Goal: Task Accomplishment & Management: Use online tool/utility

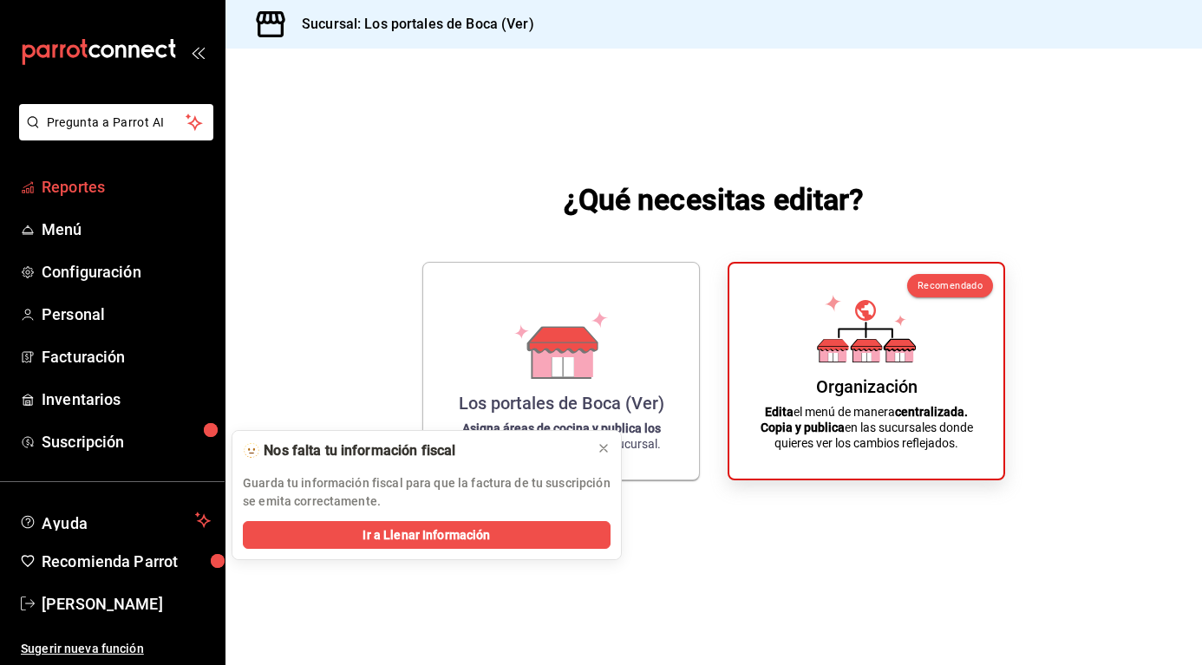
click at [51, 181] on span "Reportes" at bounding box center [126, 186] width 169 height 23
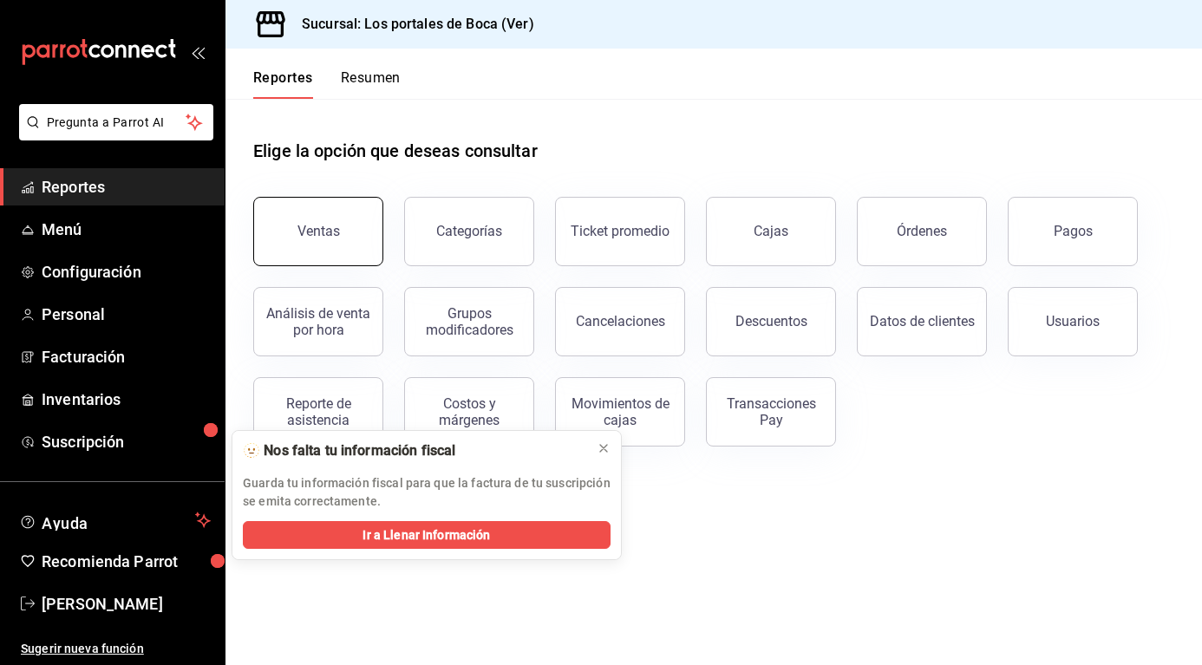
click at [319, 241] on button "Ventas" at bounding box center [318, 231] width 130 height 69
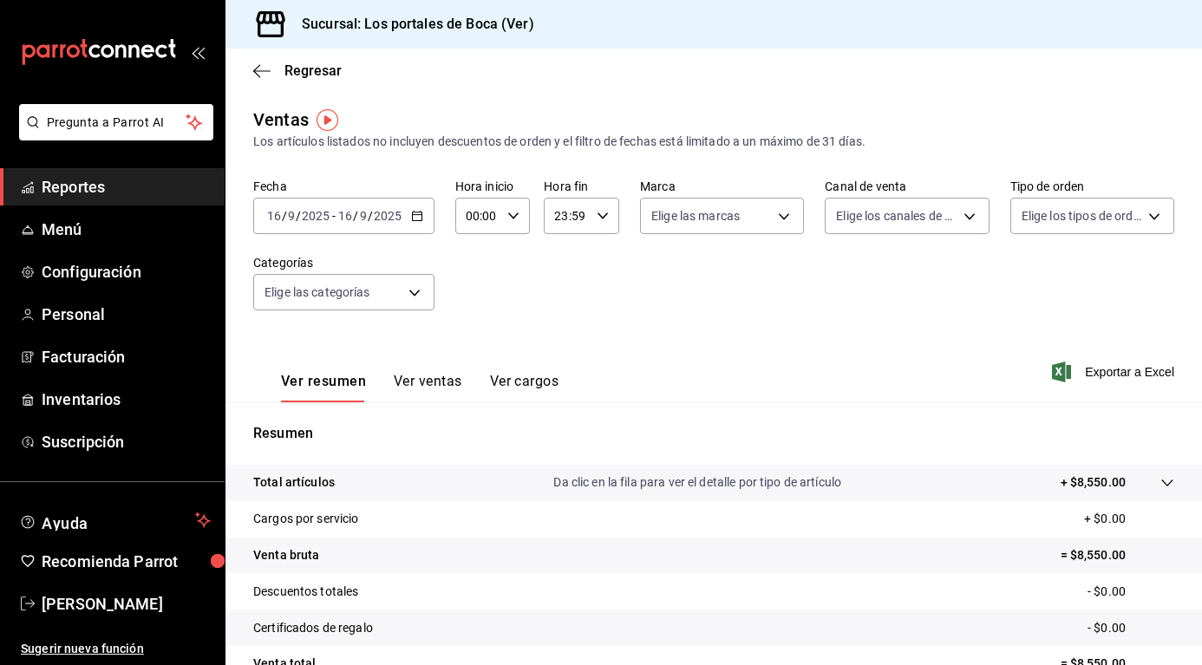
click at [430, 381] on button "Ver ventas" at bounding box center [428, 387] width 68 height 29
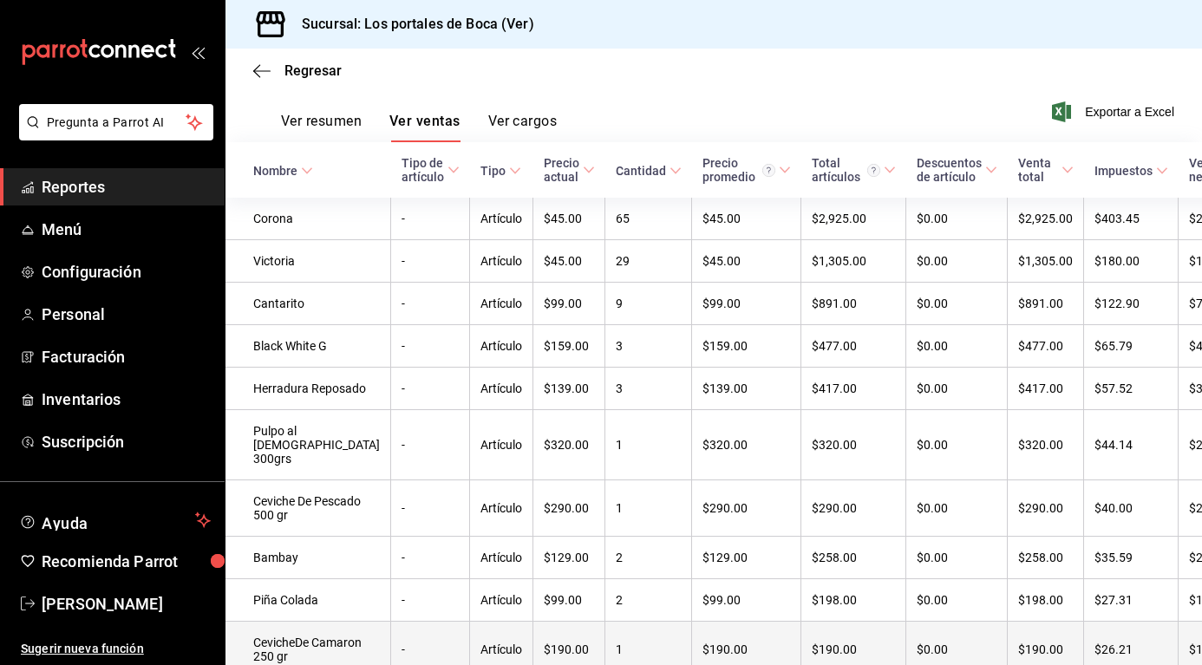
scroll to position [520, 0]
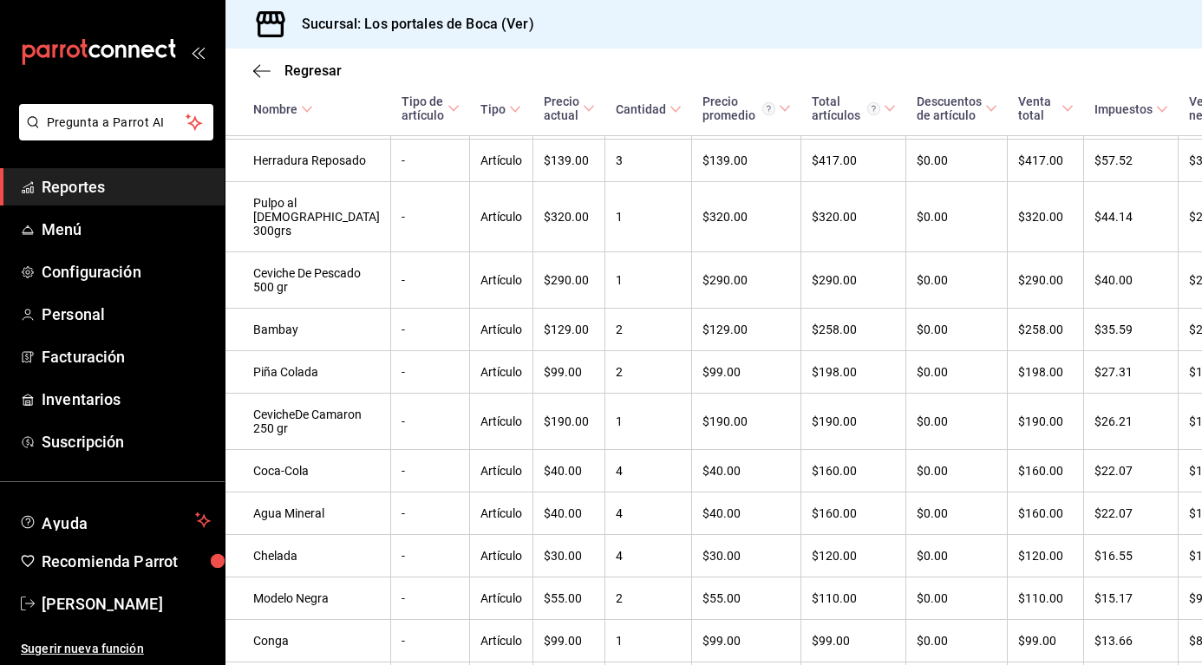
click at [509, 107] on icon at bounding box center [515, 109] width 12 height 12
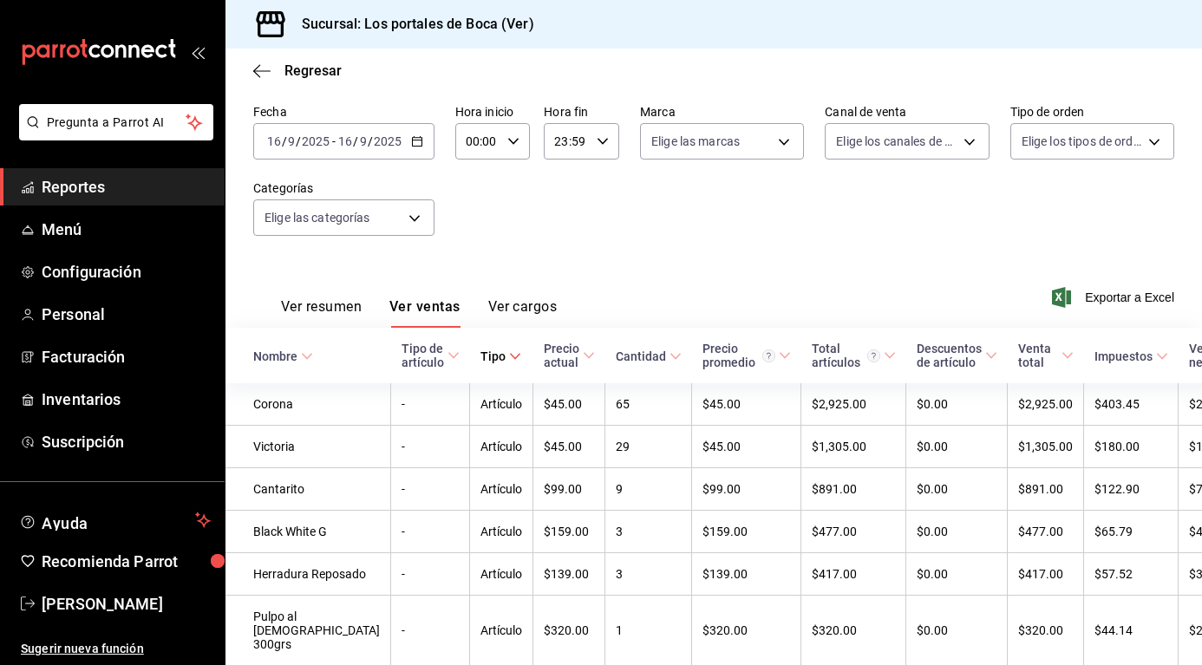
scroll to position [173, 0]
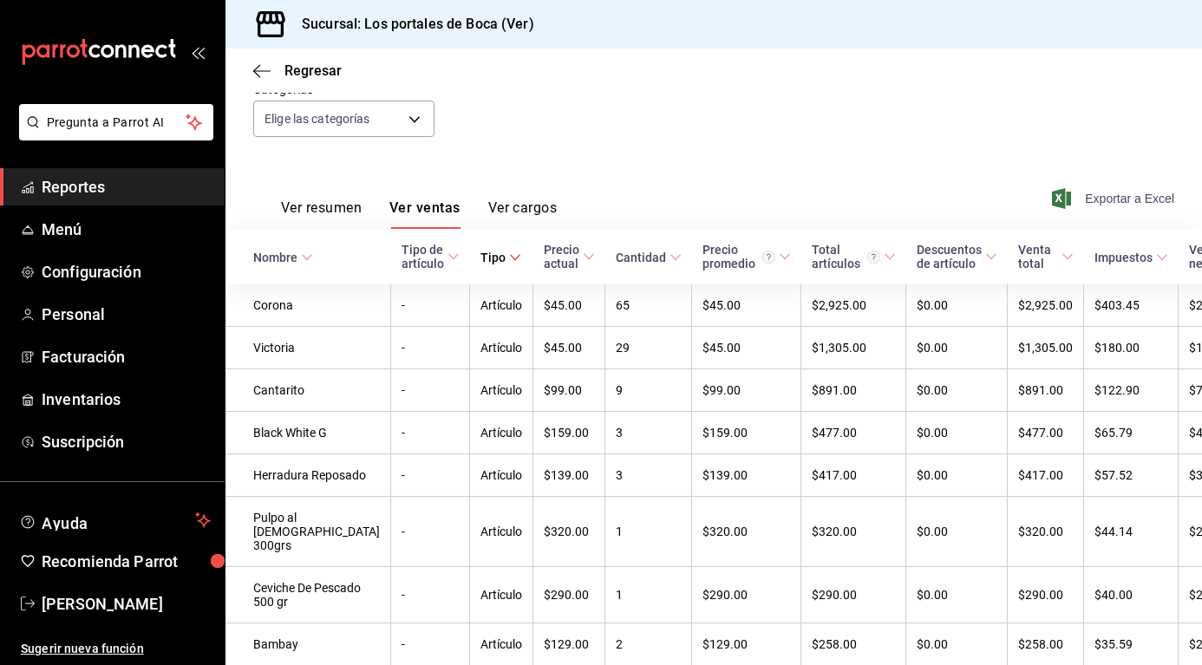
click at [1052, 199] on icon "button" at bounding box center [1061, 198] width 19 height 21
click at [540, 210] on button "Ver cargos" at bounding box center [522, 213] width 69 height 29
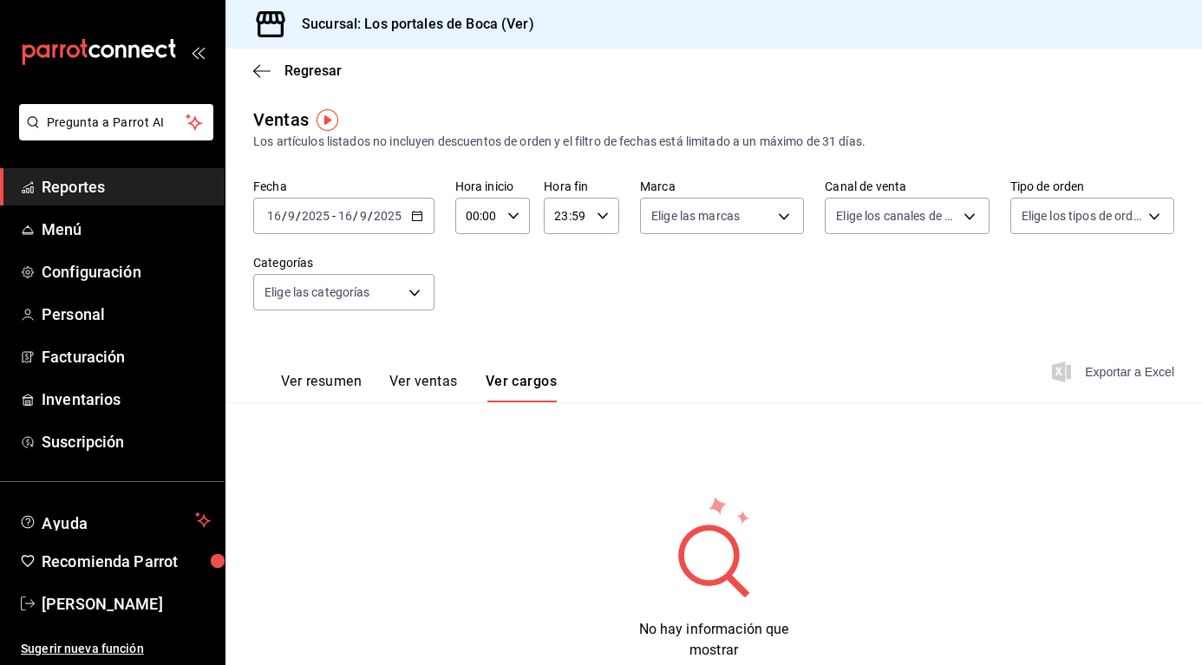
click at [374, 218] on input "2025" at bounding box center [387, 216] width 29 height 14
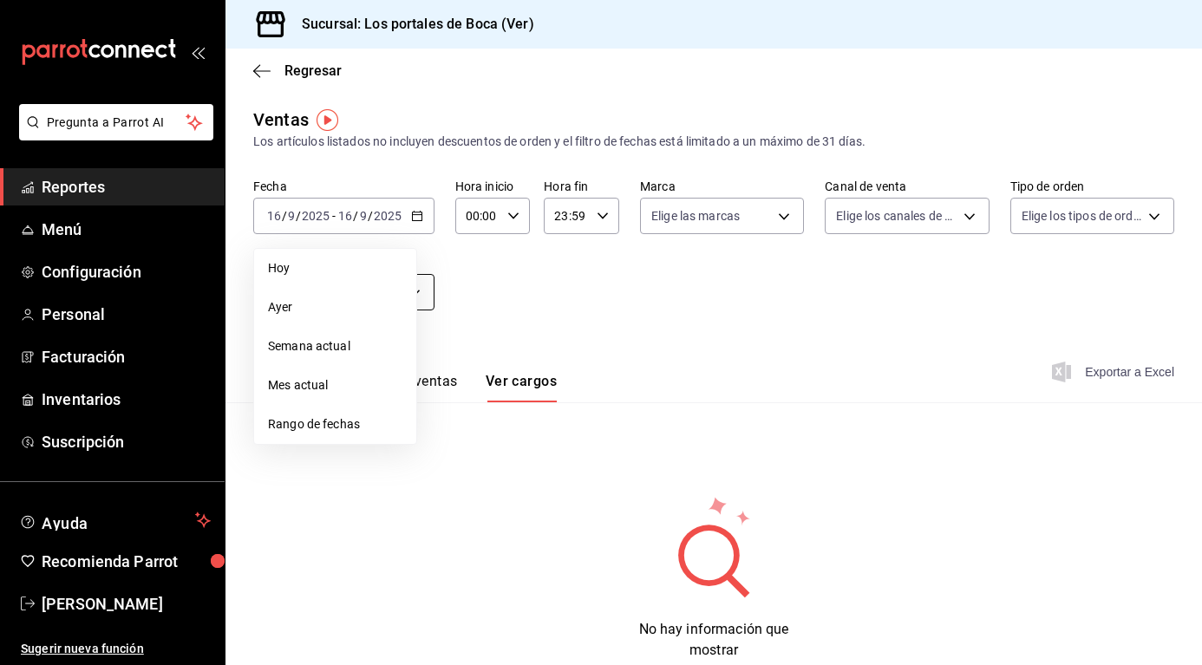
click at [331, 308] on span "Ayer" at bounding box center [335, 307] width 134 height 18
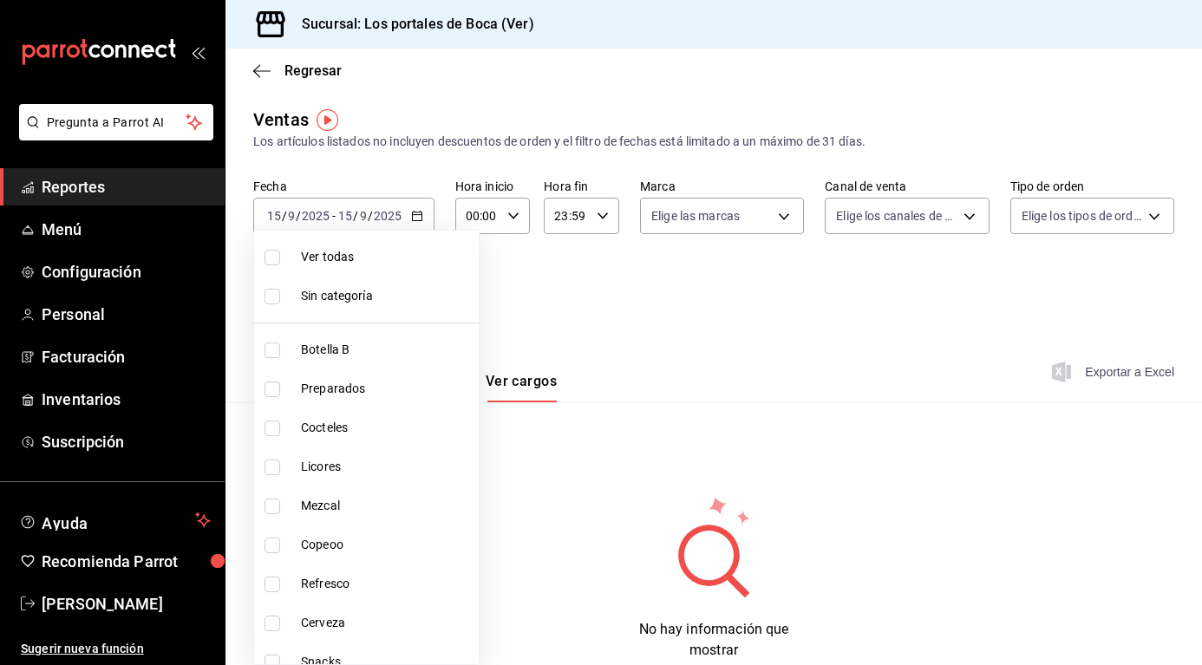
click at [369, 286] on body "Pregunta a Parrot AI Reportes Menú Configuración Personal Facturación Inventari…" at bounding box center [601, 332] width 1202 height 665
click at [277, 259] on input "checkbox" at bounding box center [272, 258] width 16 height 16
checkbox input "true"
type input "1b6c659a-7616-4a54-8daa-e4eef18bc885,f35d1a42-00a0-464d-bd65-64b7e21a5f61,419ce…"
checkbox input "true"
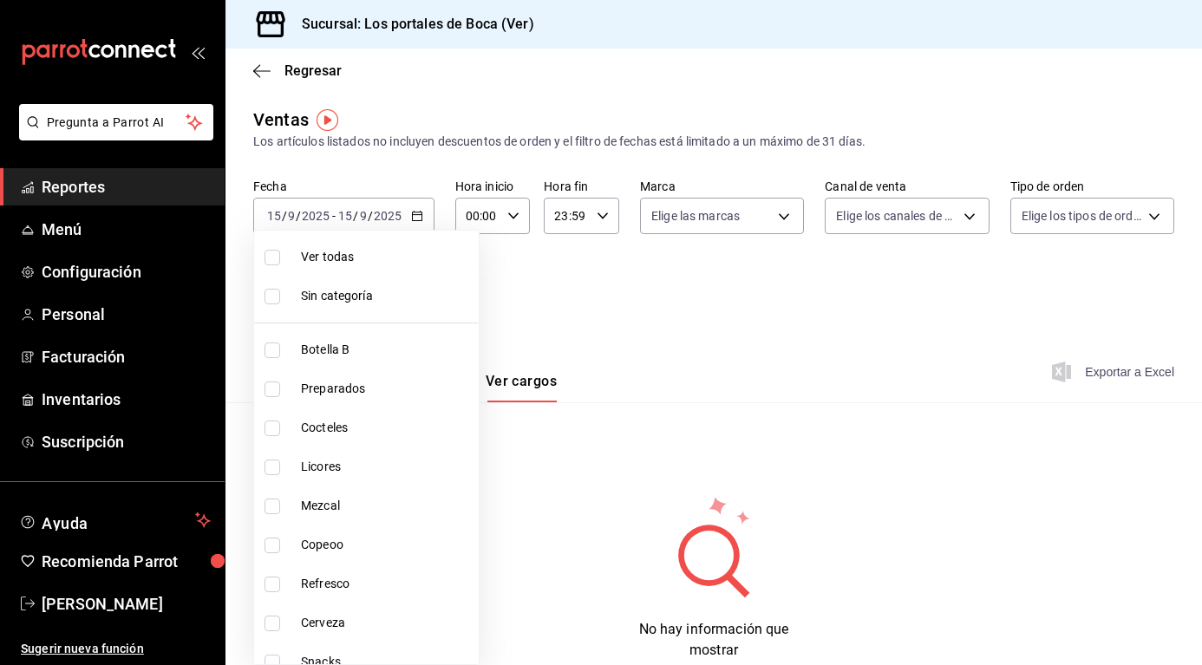
checkbox input "true"
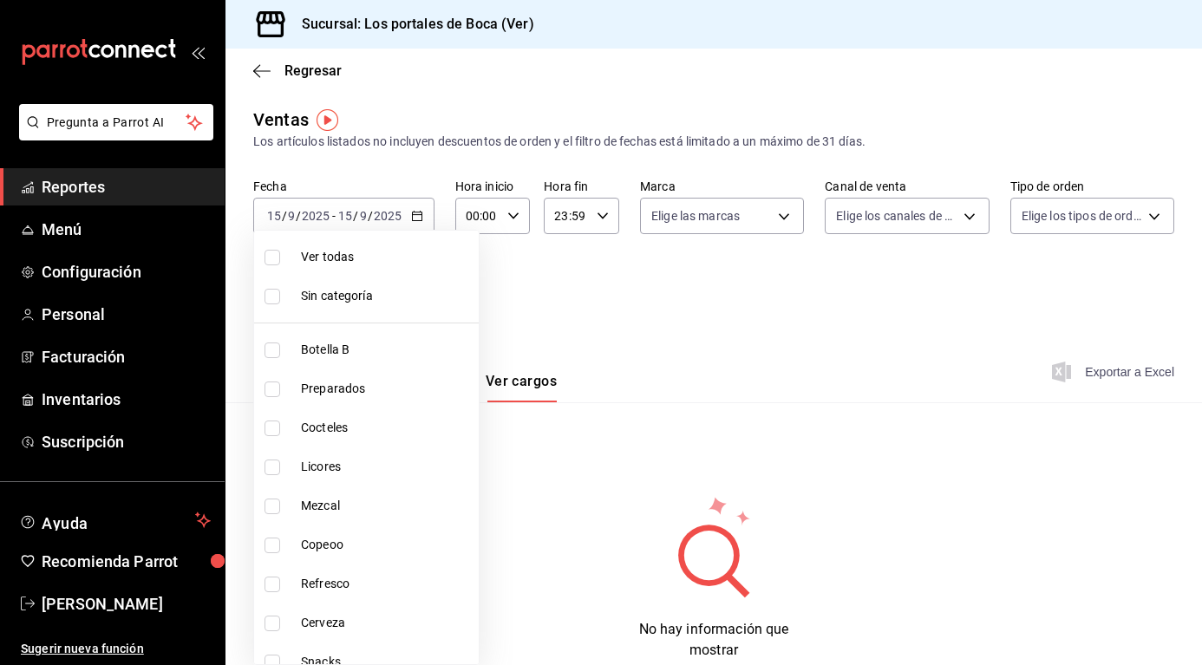
checkbox input "true"
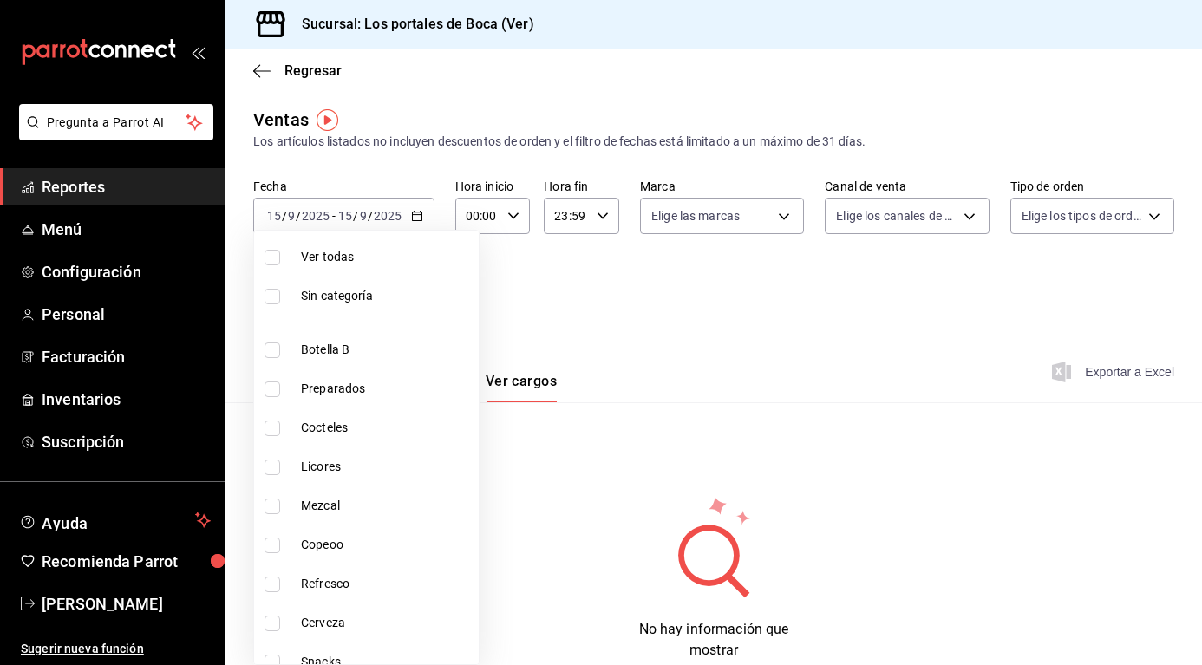
checkbox input "true"
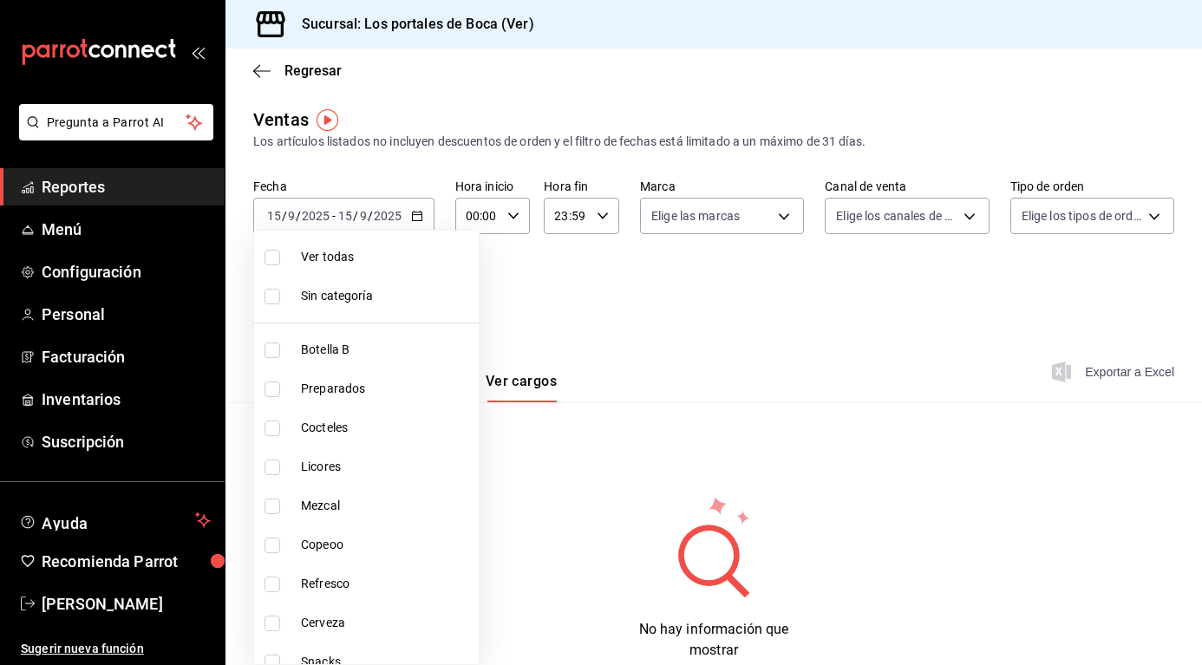
checkbox input "true"
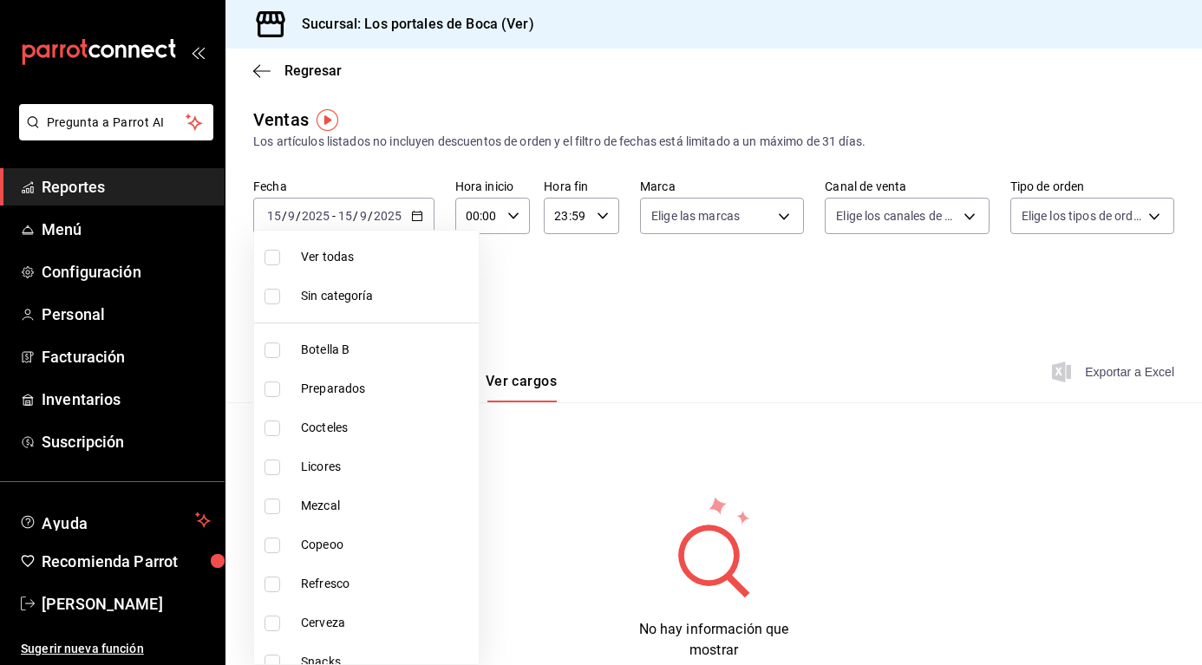
checkbox input "true"
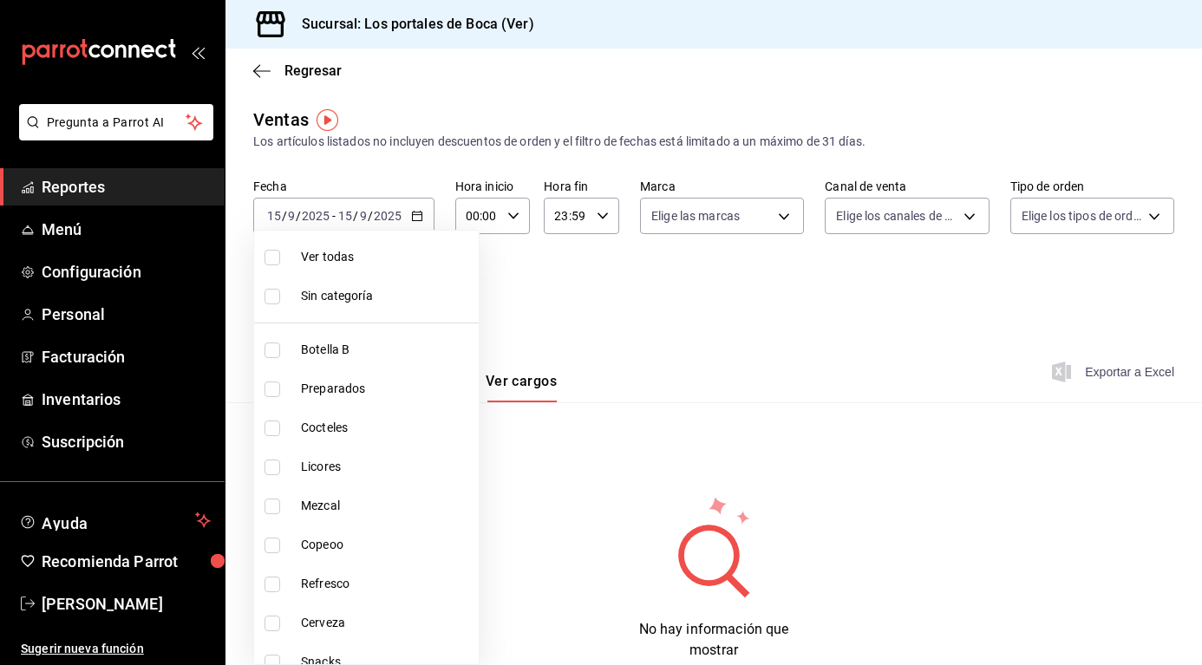
checkbox input "true"
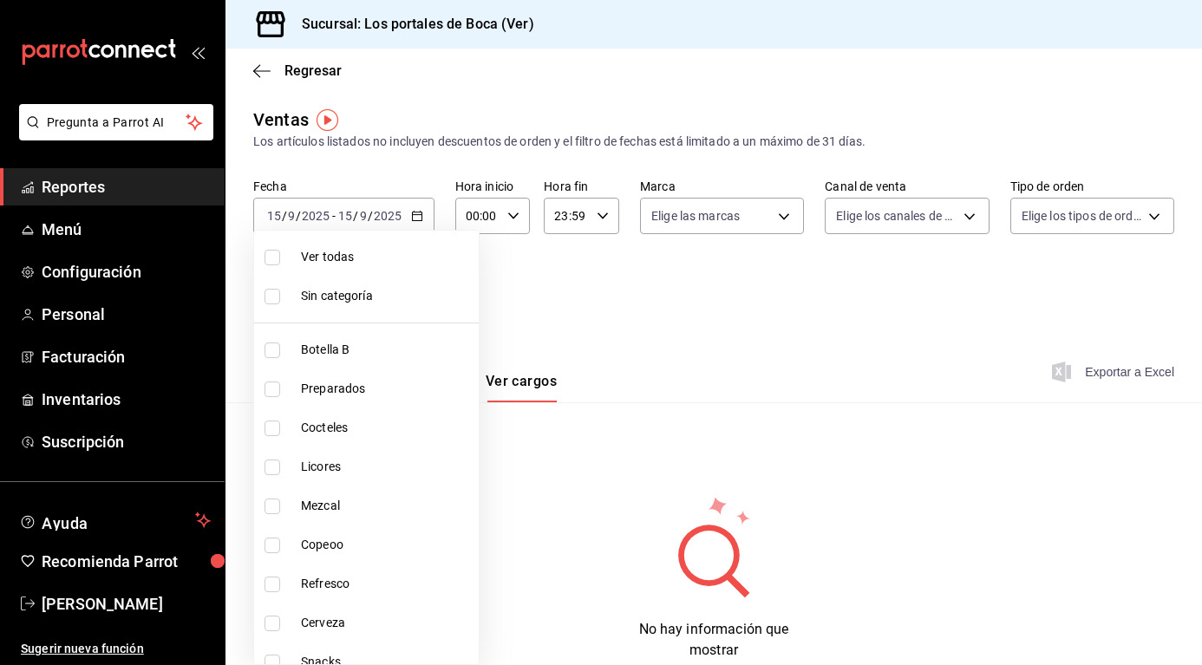
checkbox input "true"
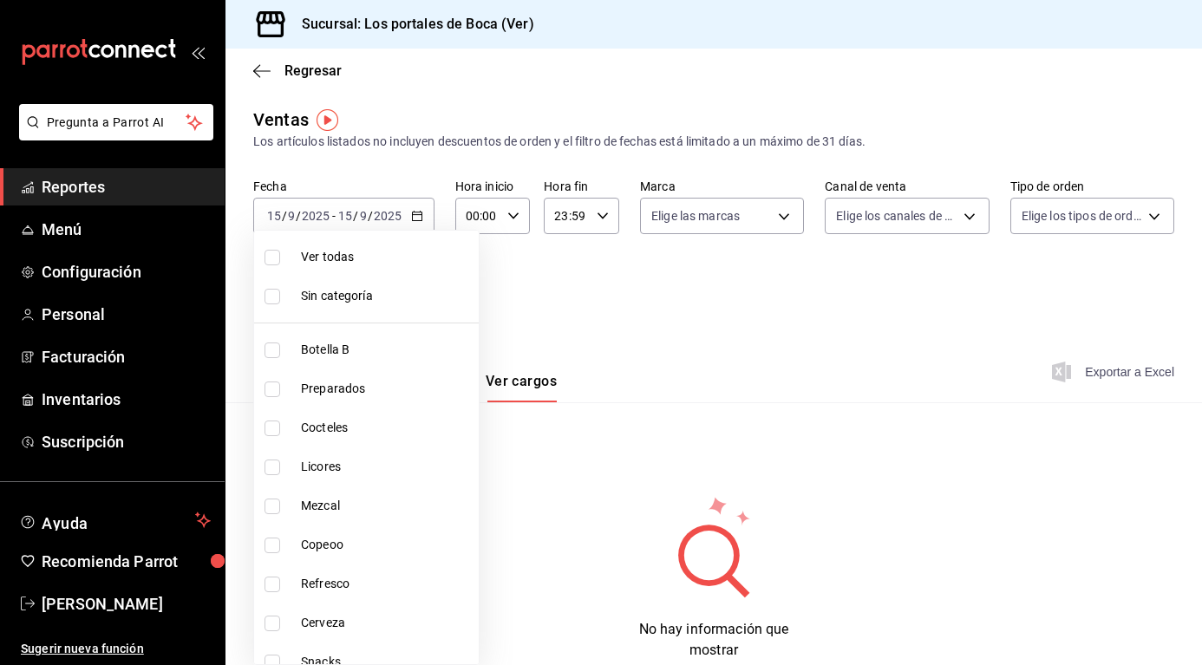
checkbox input "true"
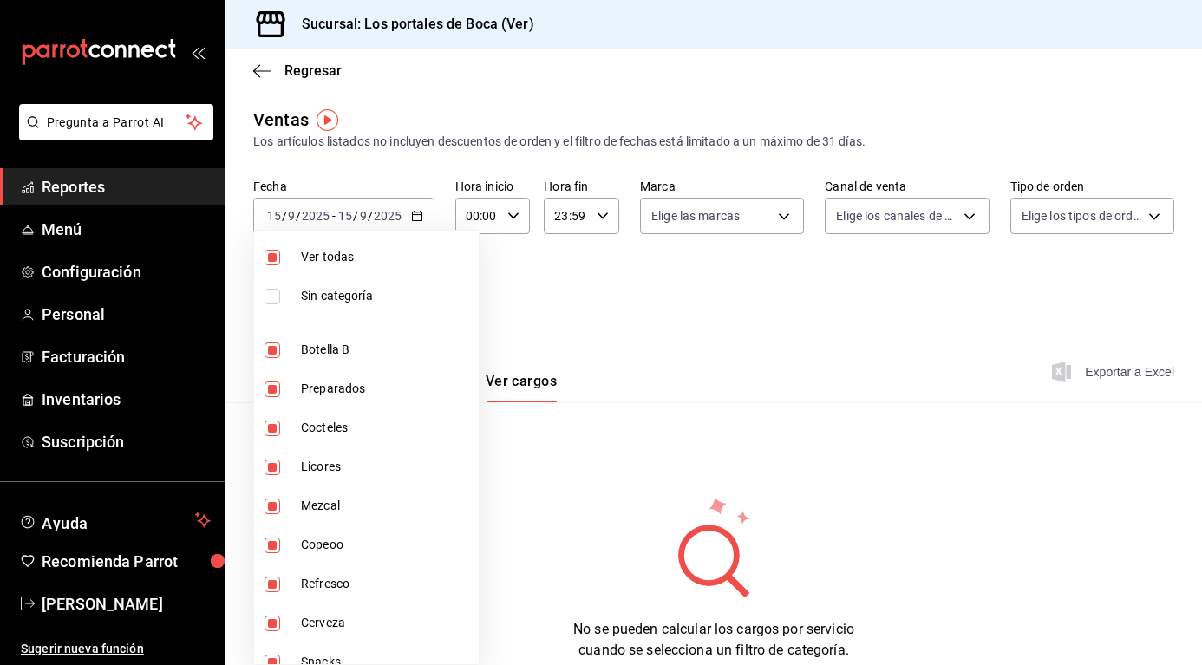
click at [974, 149] on div at bounding box center [601, 332] width 1202 height 665
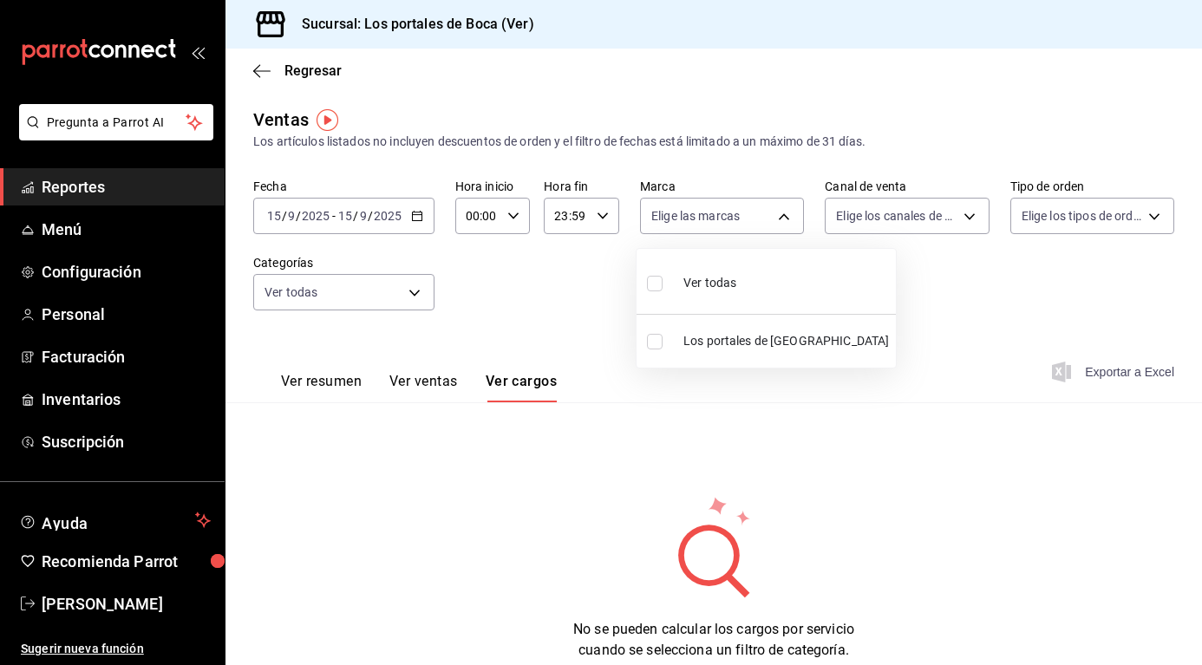
click at [742, 221] on body "Pregunta a Parrot AI Reportes Menú Configuración Personal Facturación Inventari…" at bounding box center [601, 332] width 1202 height 665
click at [707, 338] on span "Los portales de [GEOGRAPHIC_DATA]" at bounding box center [785, 341] width 205 height 18
type input "3d32fec7-31fa-41a3-8b0d-c50462704563"
checkbox input "true"
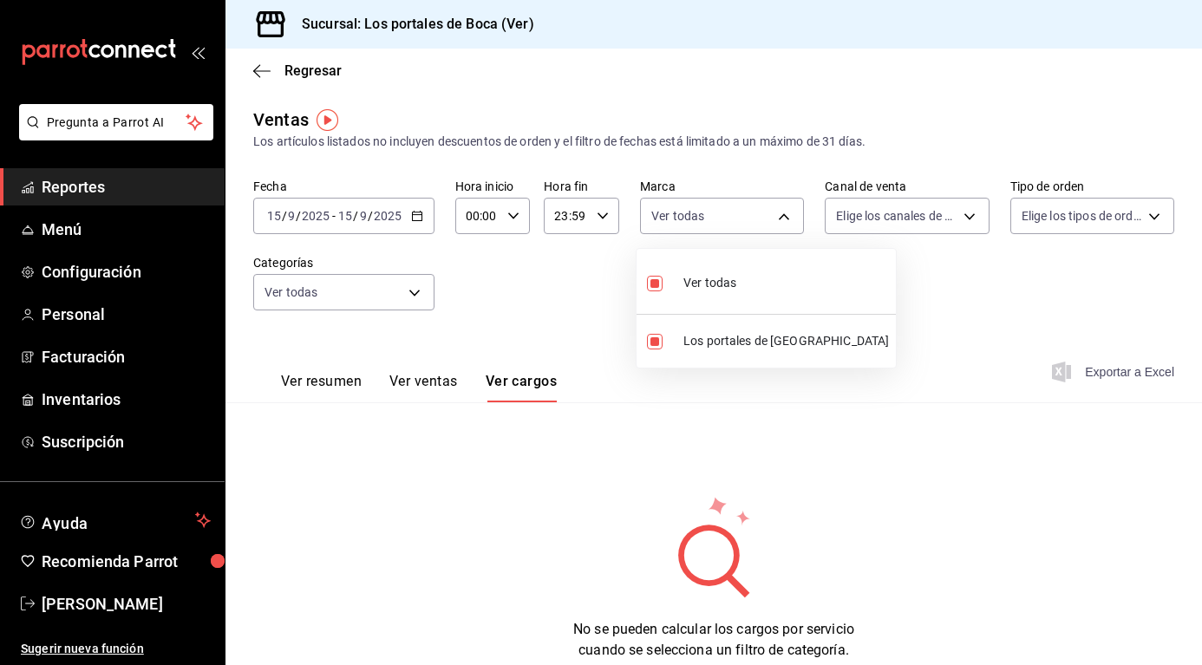
click at [929, 218] on div at bounding box center [601, 332] width 1202 height 665
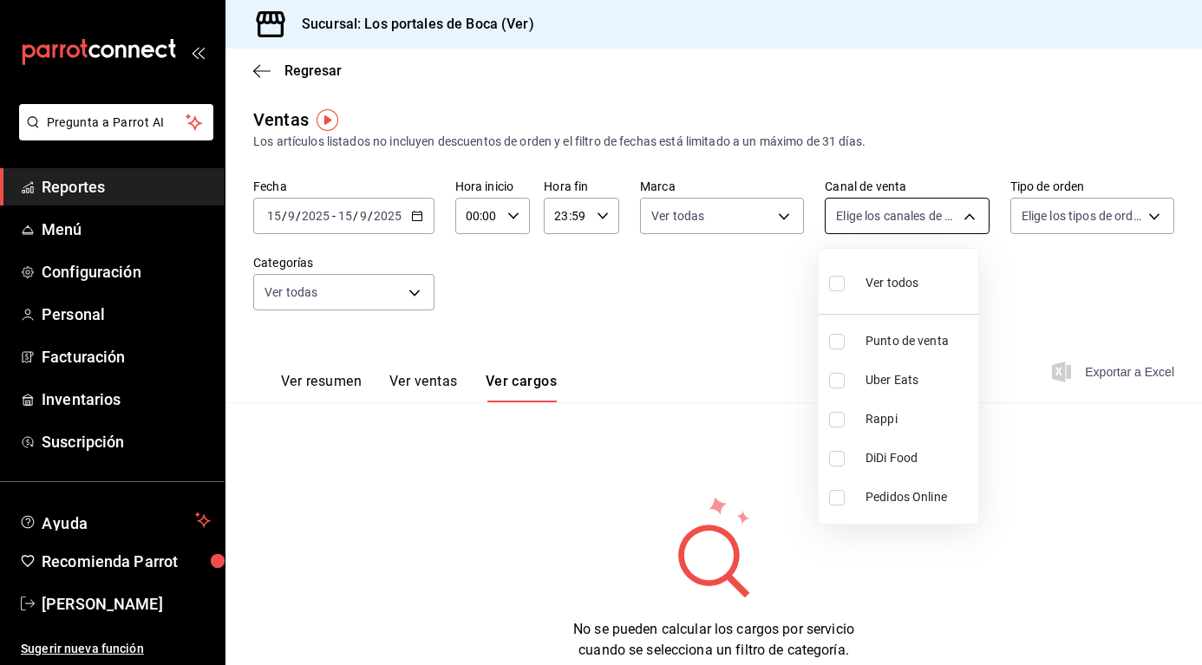
click at [931, 216] on body "Pregunta a Parrot AI Reportes Menú Configuración Personal Facturación Inventari…" at bounding box center [601, 332] width 1202 height 665
click at [875, 287] on span "Ver todos" at bounding box center [891, 283] width 53 height 18
type input "PARROT,UBER_EATS,RAPPI,DIDI_FOOD,ONLINE"
checkbox input "true"
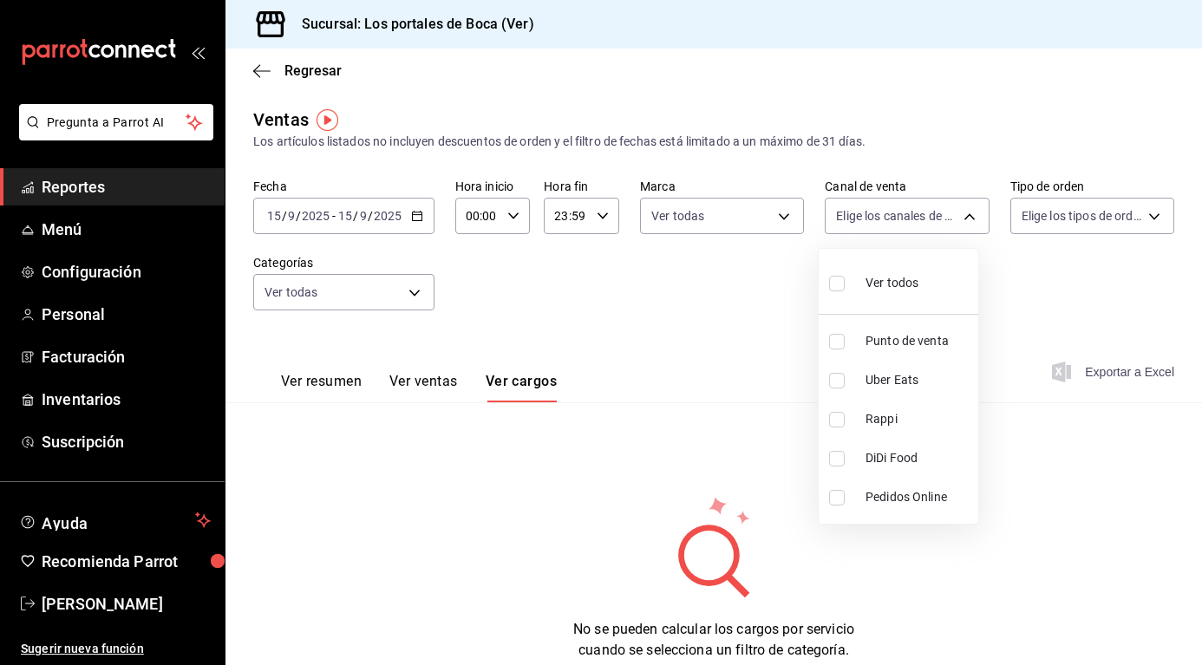
checkbox input "true"
click at [1083, 223] on div at bounding box center [601, 332] width 1202 height 665
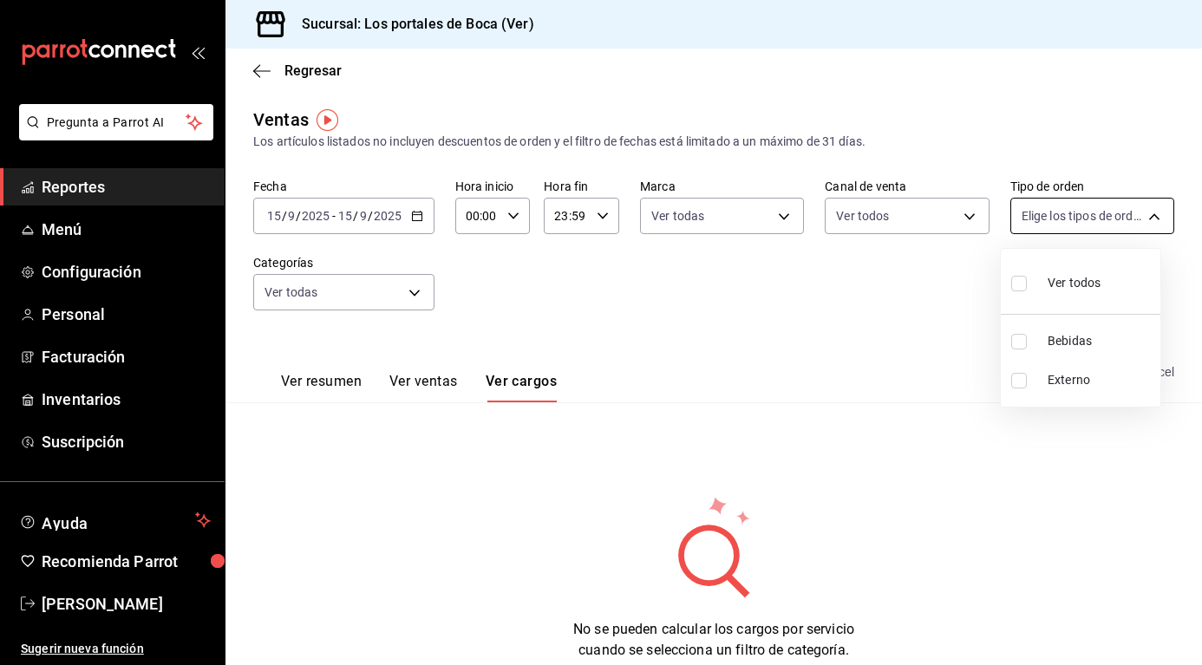
click at [1083, 217] on body "Pregunta a Parrot AI Reportes Menú Configuración Personal Facturación Inventari…" at bounding box center [601, 332] width 1202 height 665
click at [1072, 281] on span "Ver todos" at bounding box center [1073, 283] width 53 height 18
type input "3e6eb56b-fde8-4633-bb59-00dd1acf17e5,EXTERNAL"
checkbox input "true"
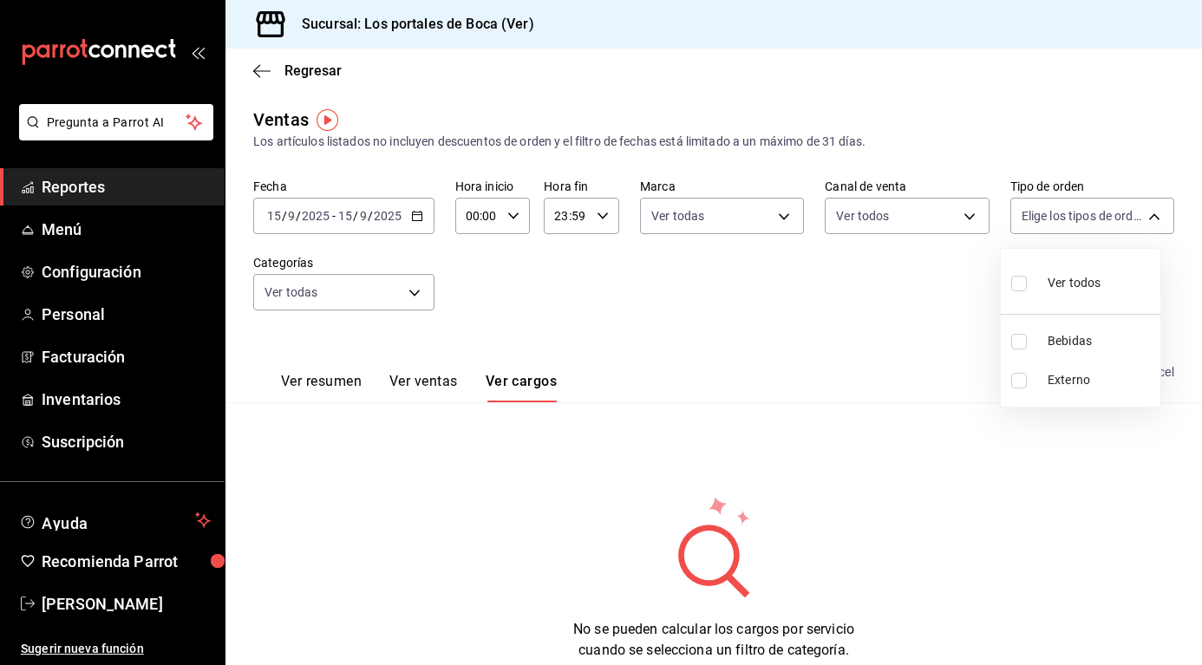
checkbox input "true"
click at [927, 341] on div at bounding box center [601, 332] width 1202 height 665
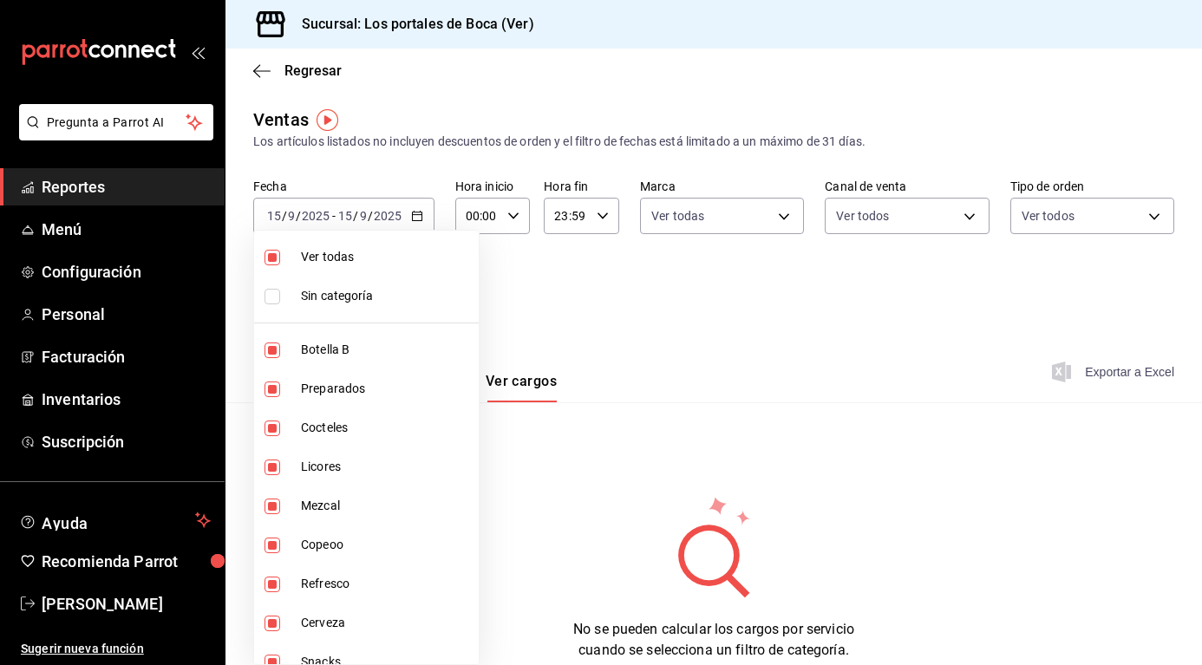
click at [416, 295] on body "Pregunta a Parrot AI Reportes Menú Configuración Personal Facturación Inventari…" at bounding box center [601, 332] width 1202 height 665
click at [403, 266] on li "Ver todas" at bounding box center [366, 257] width 225 height 39
checkbox input "false"
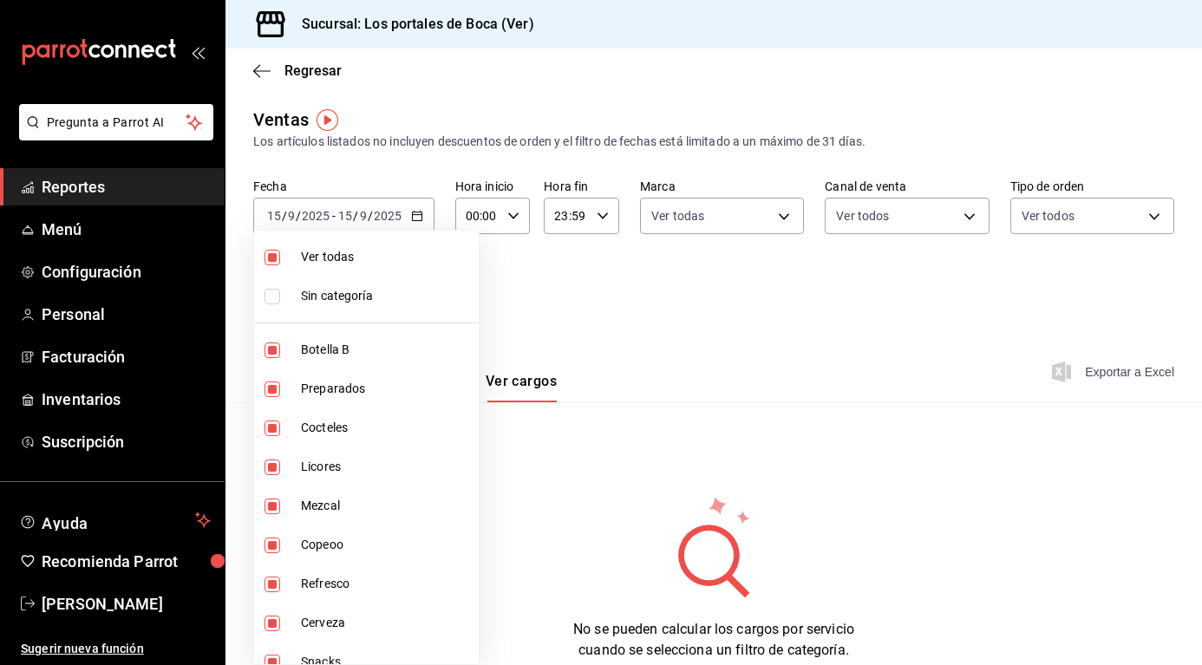
checkbox input "false"
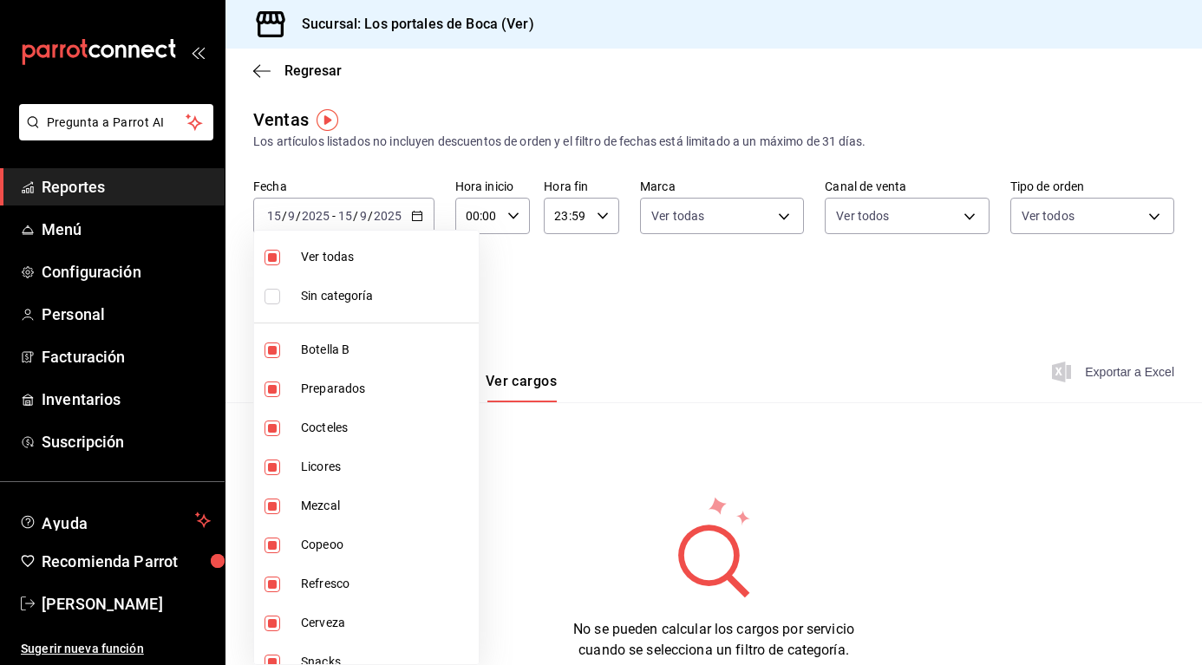
checkbox input "false"
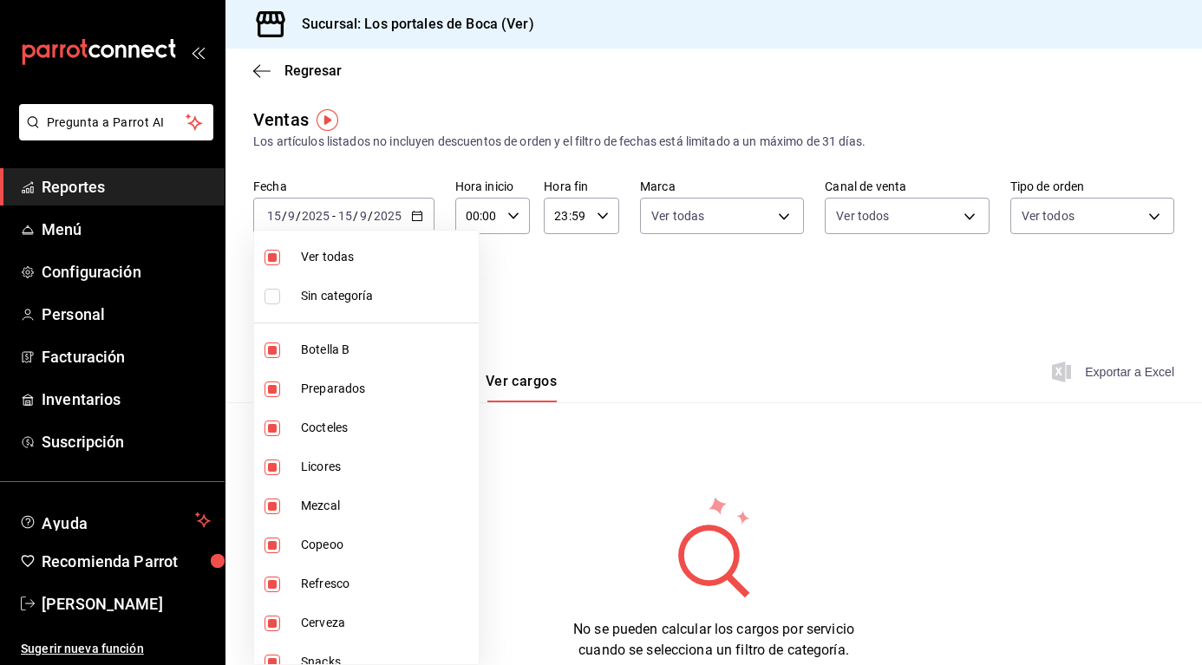
checkbox input "false"
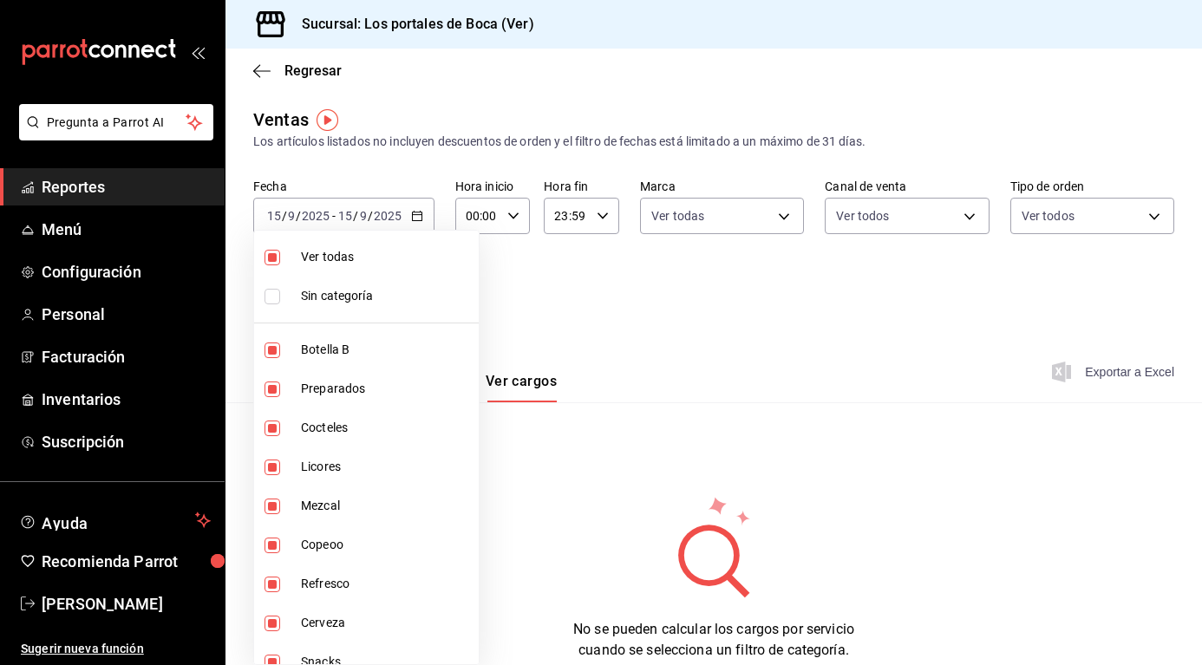
checkbox input "false"
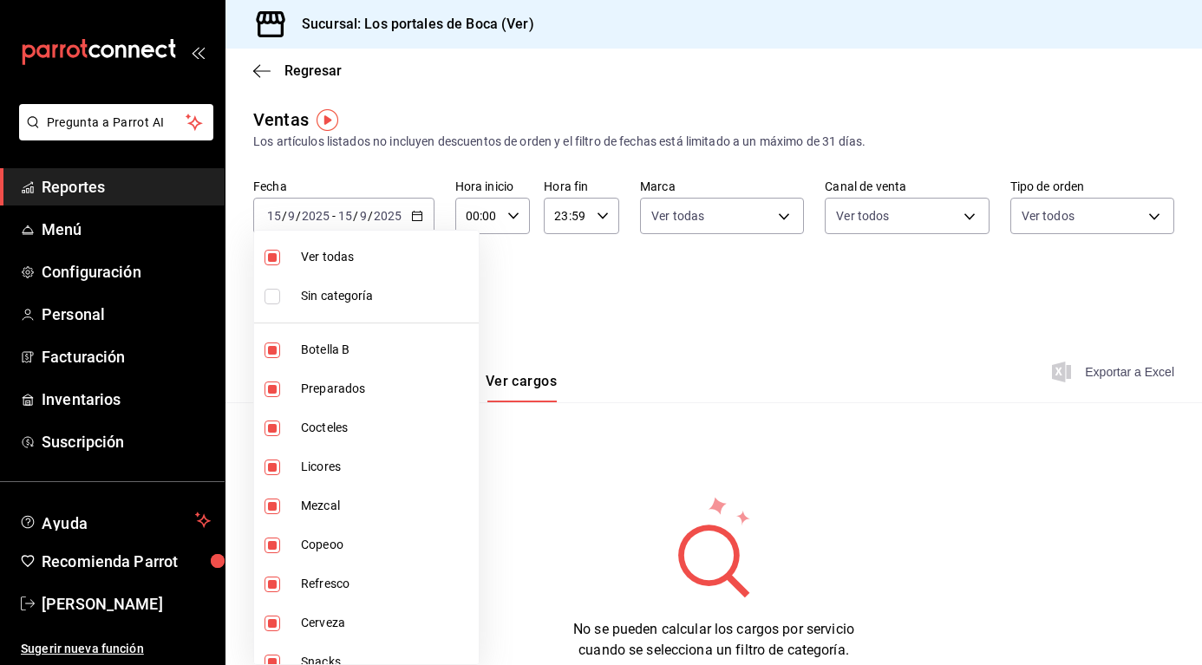
checkbox input "false"
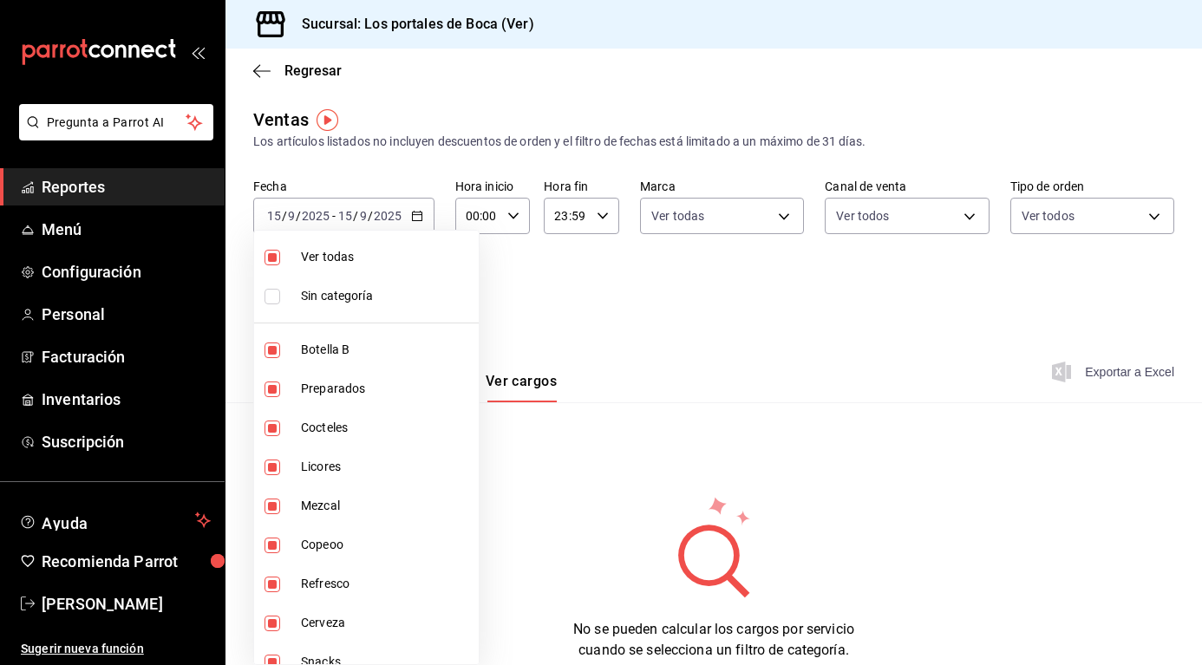
checkbox input "false"
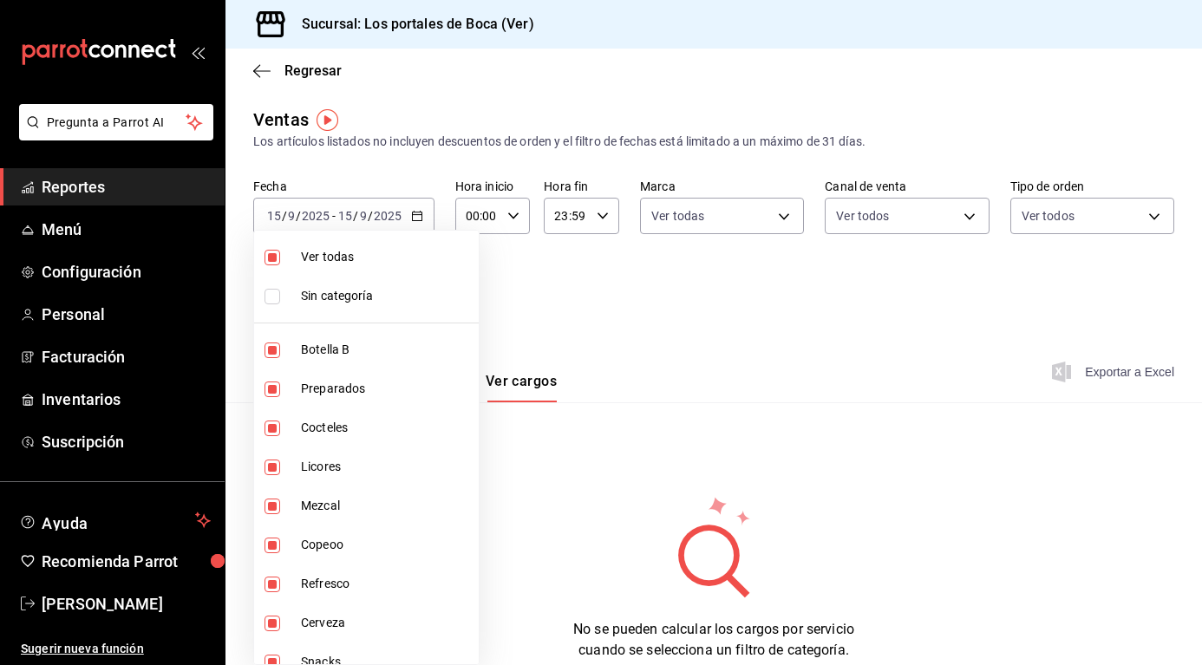
checkbox input "false"
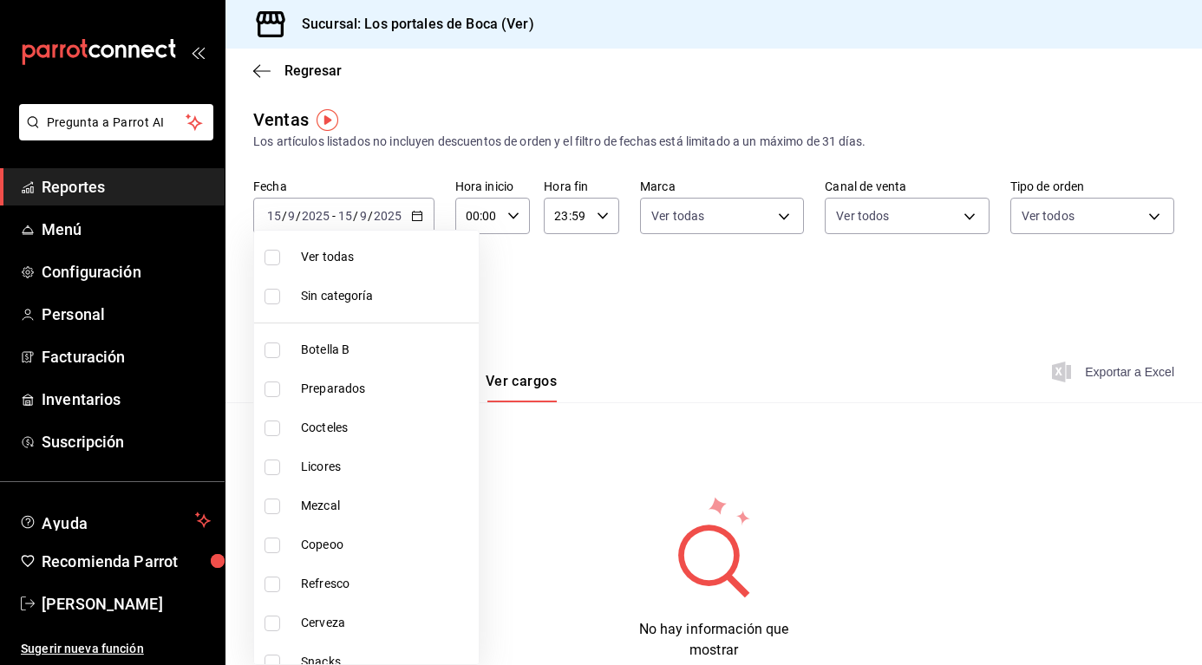
click at [407, 264] on span "Ver todas" at bounding box center [386, 257] width 171 height 18
type input "1b6c659a-7616-4a54-8daa-e4eef18bc885,f35d1a42-00a0-464d-bd65-64b7e21a5f61,419ce…"
checkbox input "true"
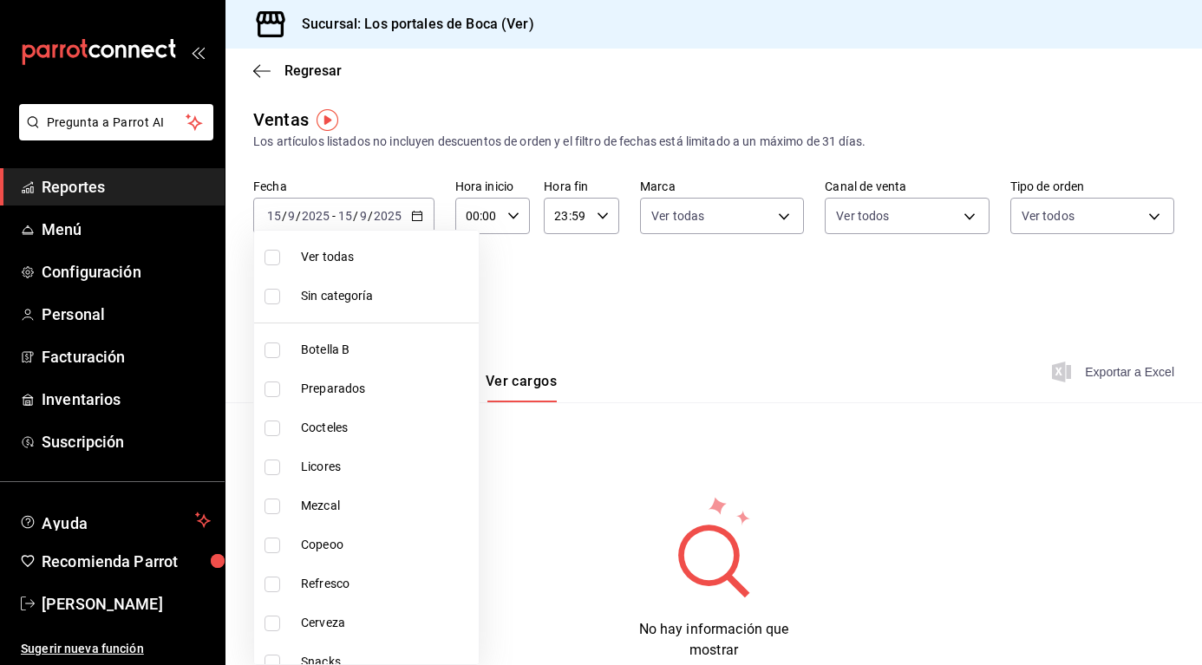
checkbox input "true"
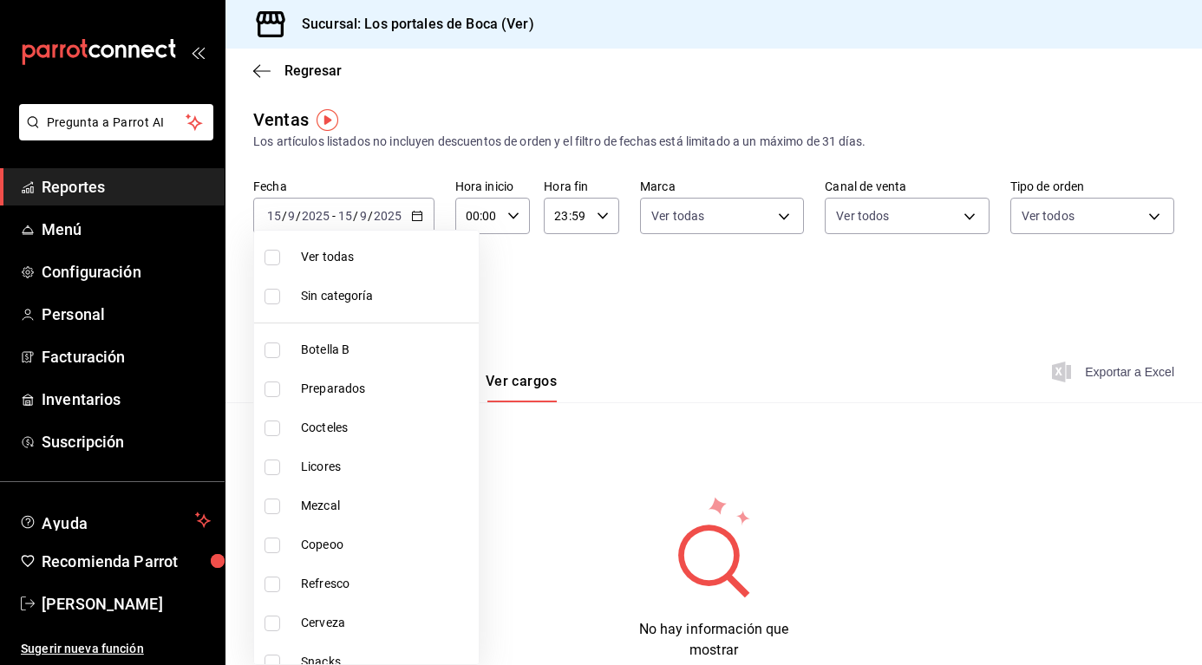
checkbox input "true"
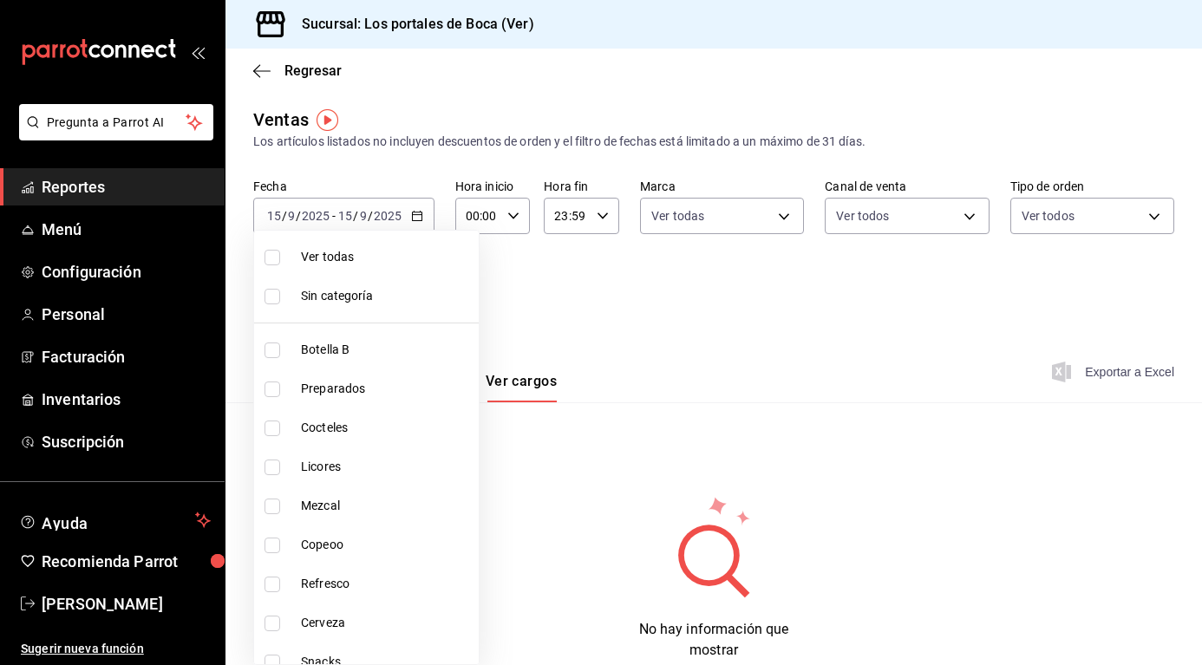
checkbox input "true"
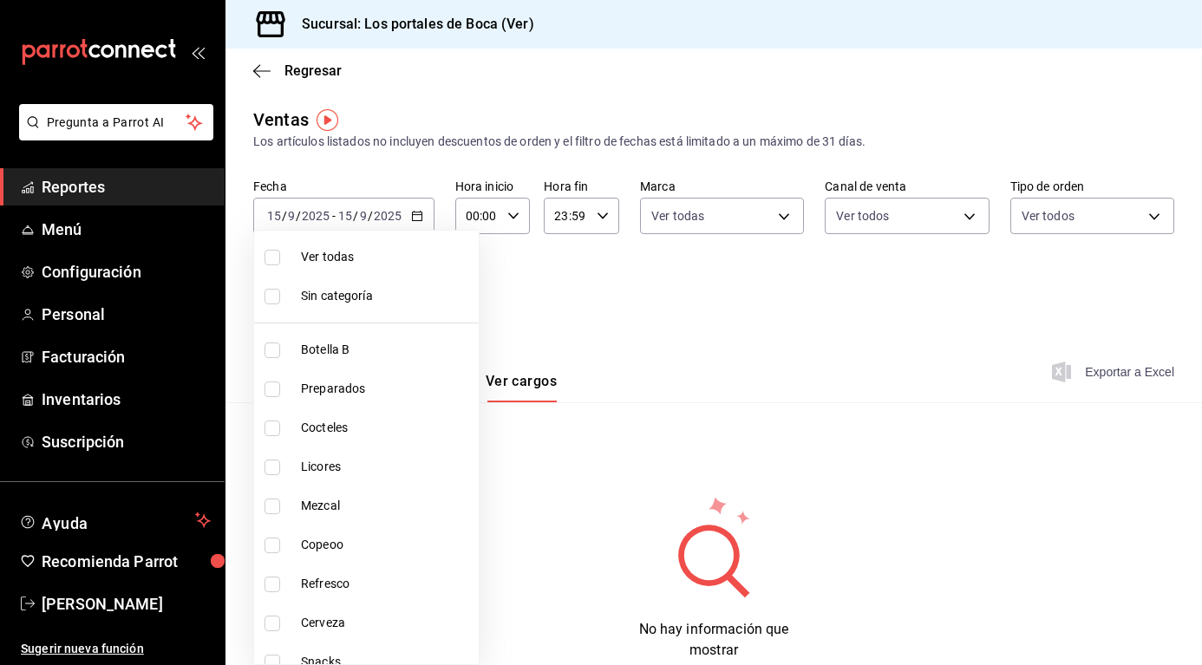
checkbox input "true"
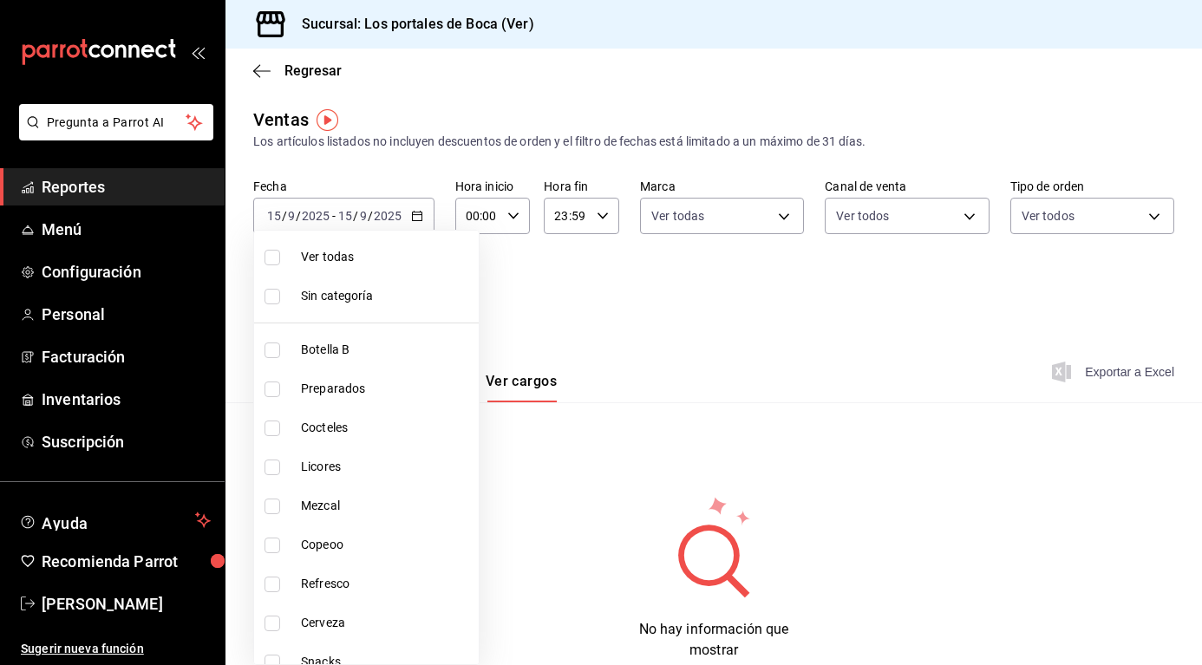
checkbox input "true"
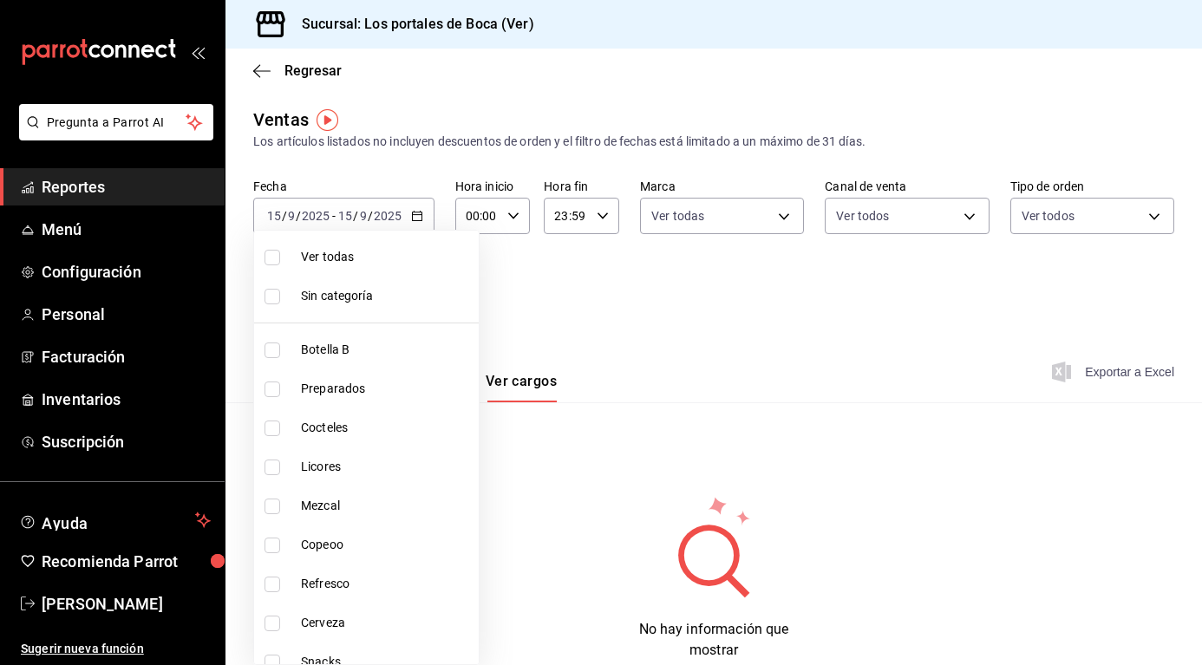
checkbox input "true"
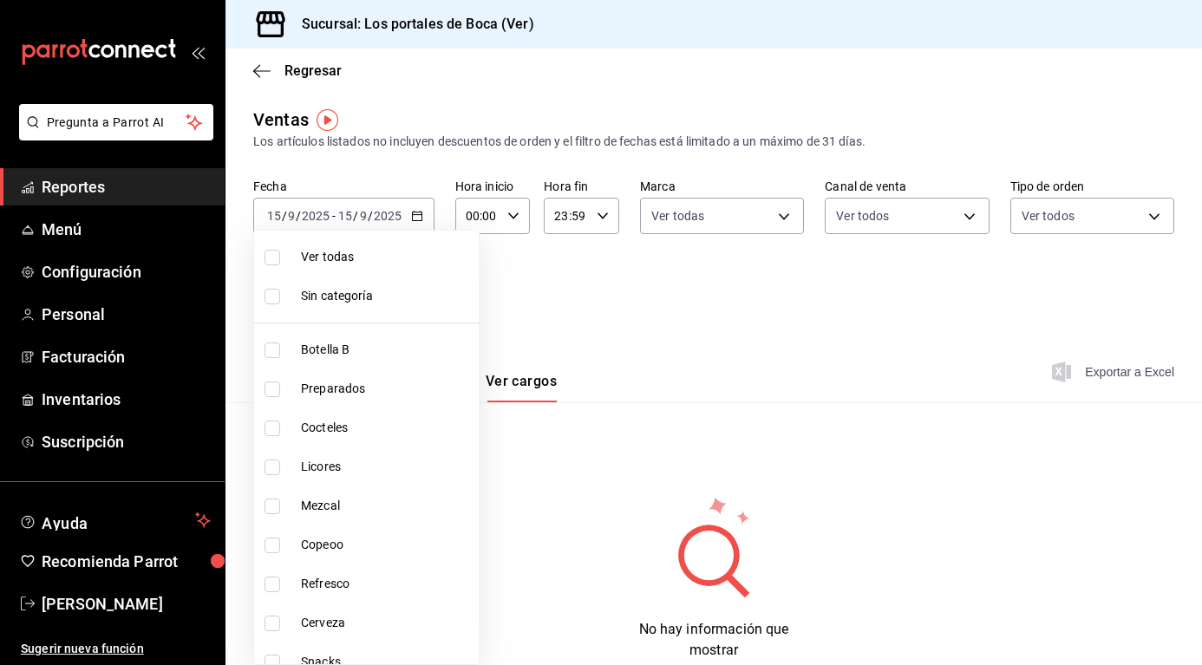
checkbox input "true"
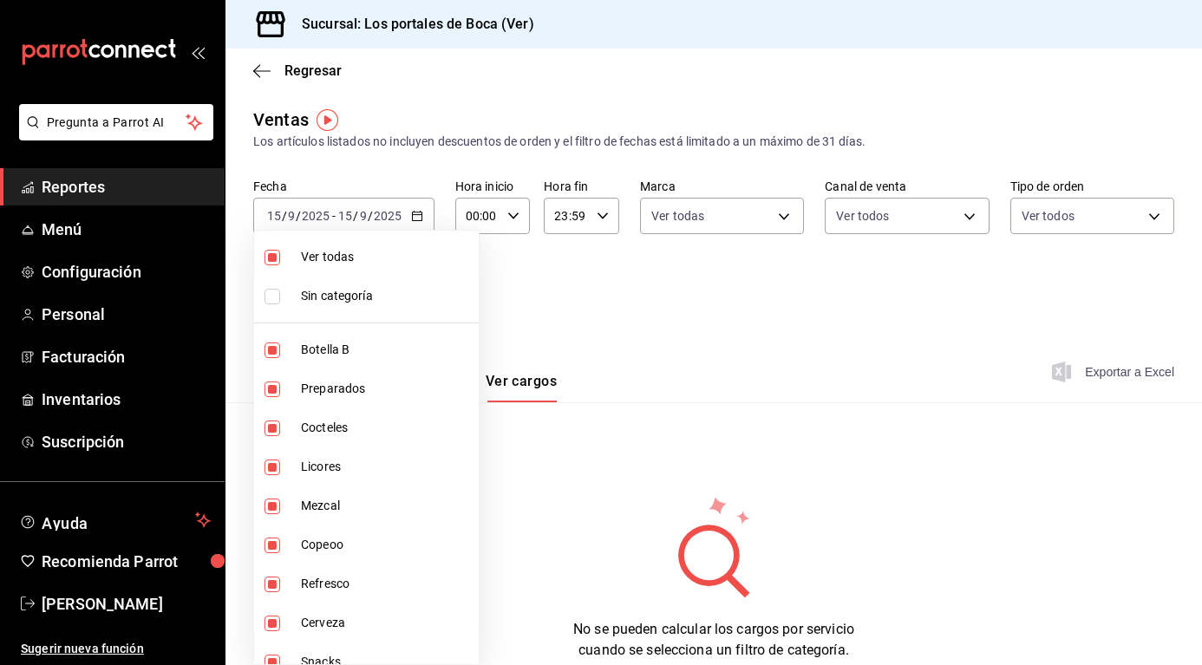
click at [697, 388] on div at bounding box center [601, 332] width 1202 height 665
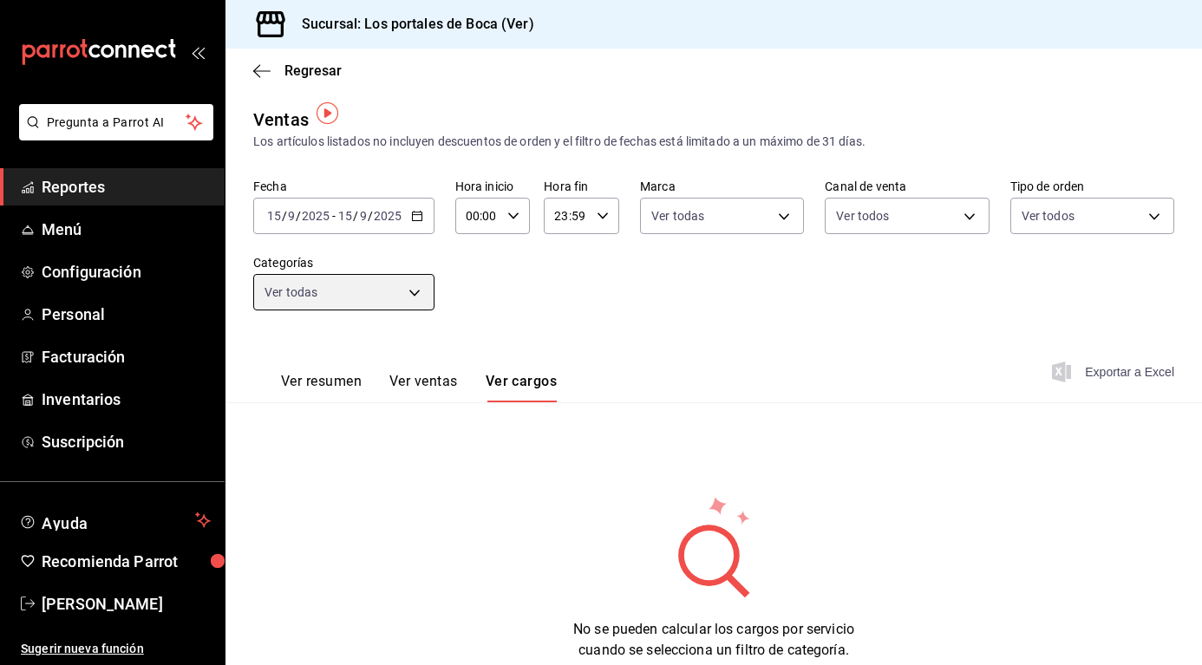
scroll to position [50, 0]
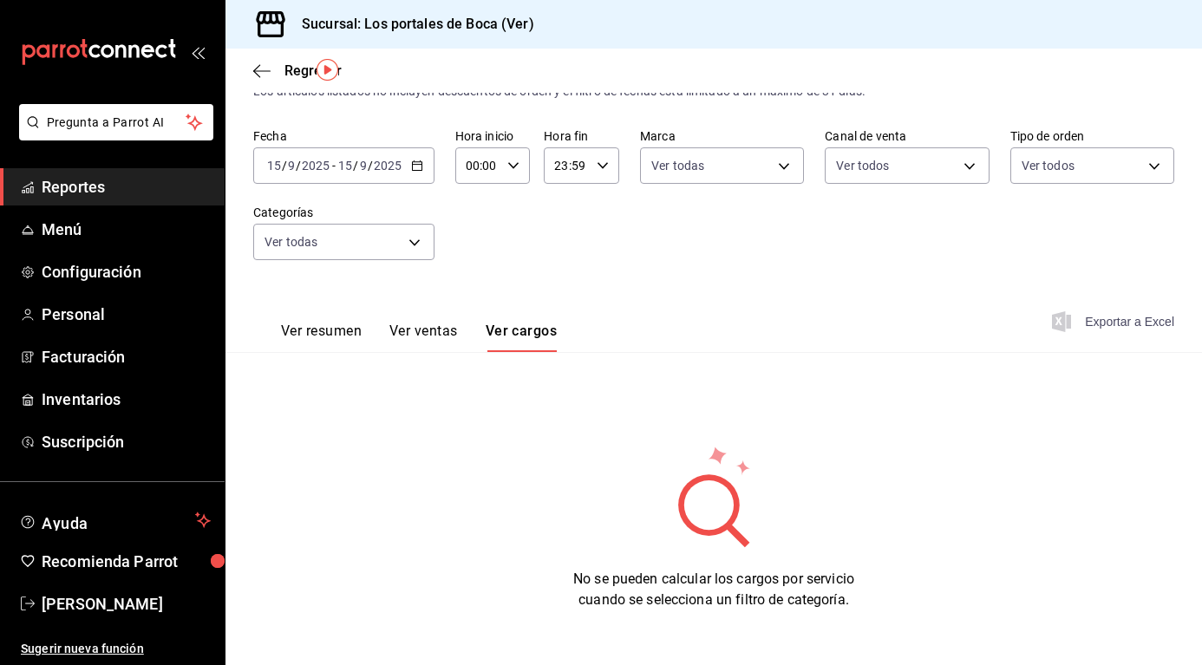
click at [351, 331] on button "Ver resumen" at bounding box center [321, 337] width 81 height 29
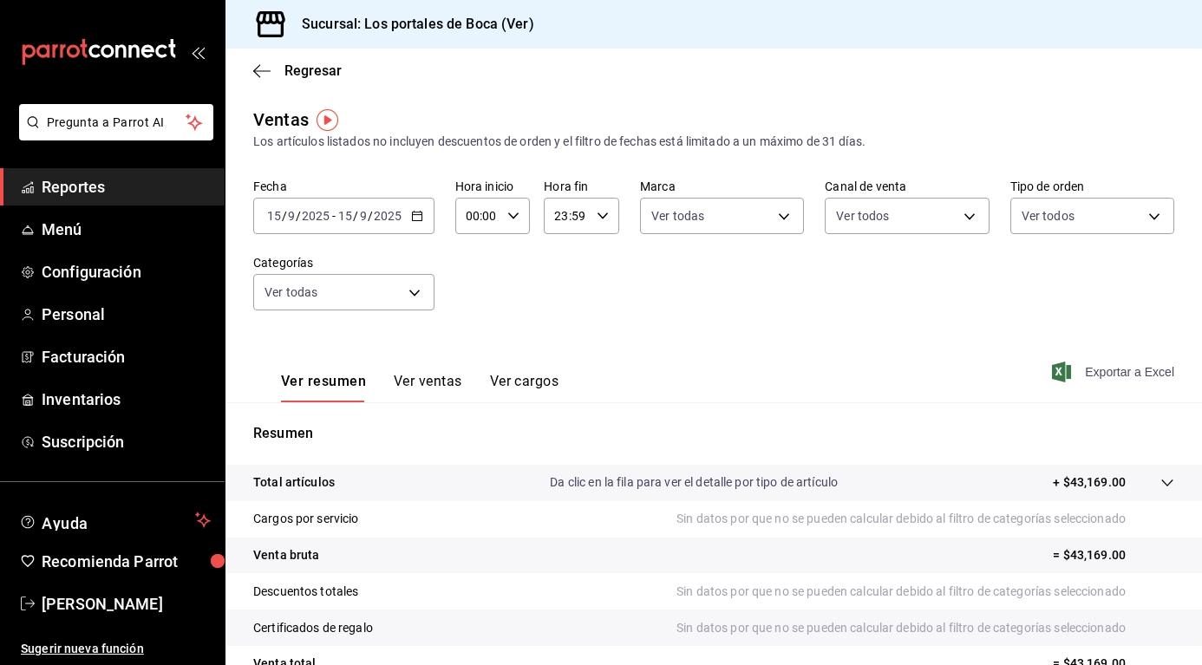
click at [250, 71] on div "Regresar" at bounding box center [713, 71] width 976 height 44
click at [260, 69] on icon "button" at bounding box center [261, 71] width 17 height 16
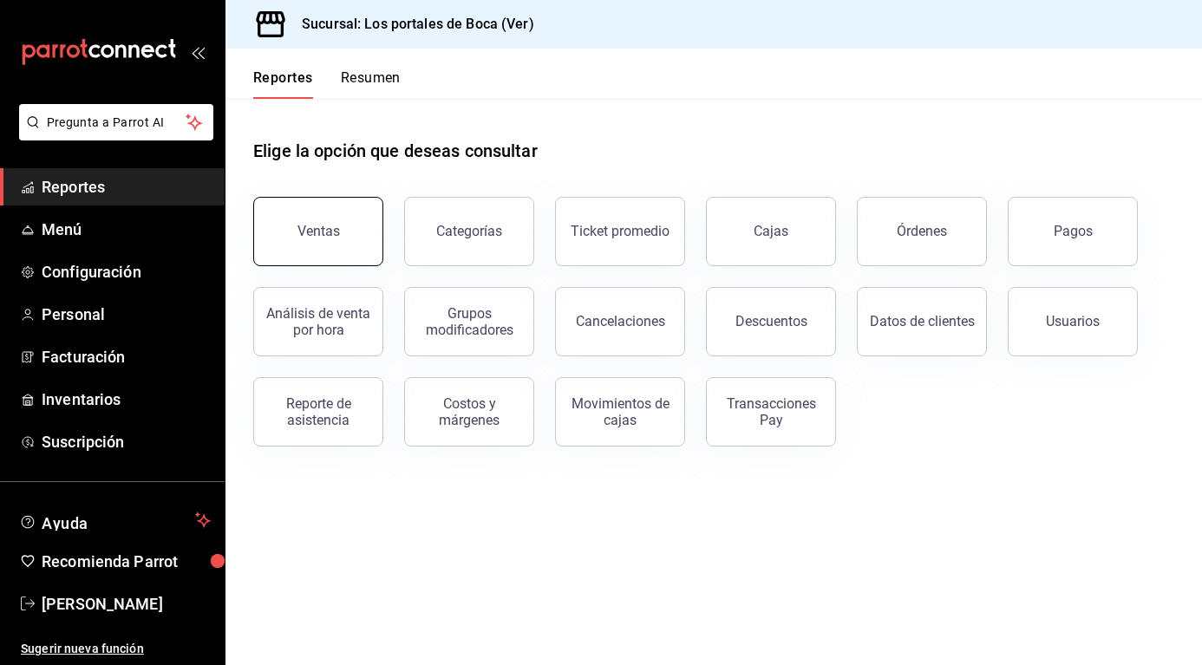
click at [333, 238] on div "Ventas" at bounding box center [318, 231] width 42 height 16
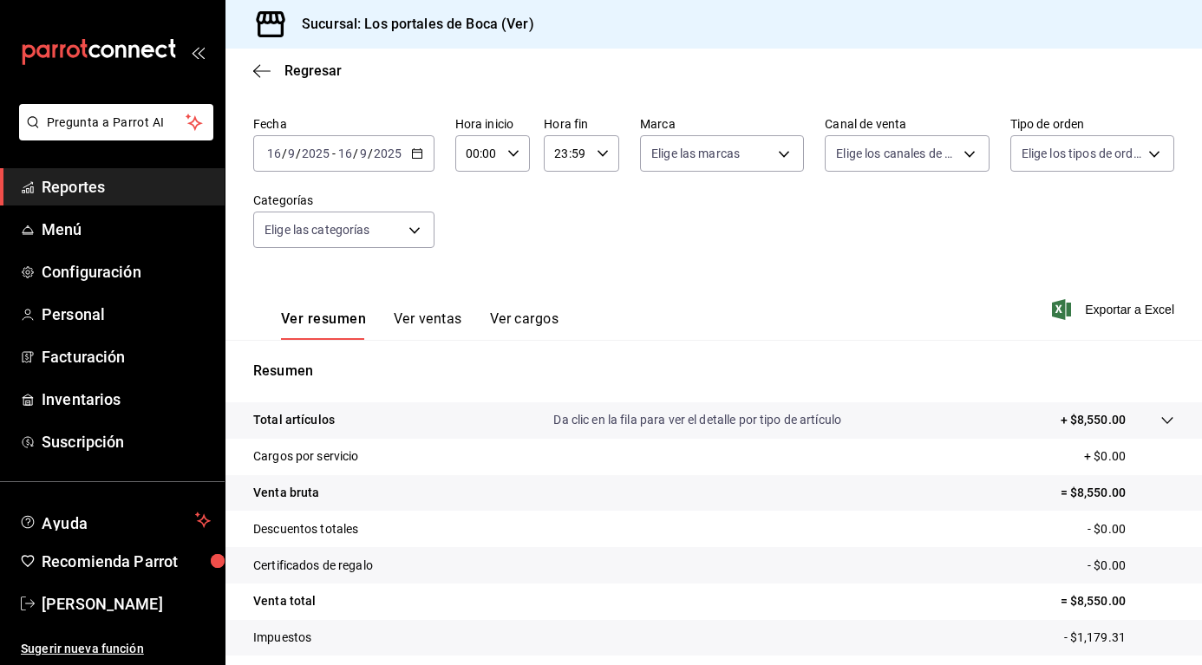
scroll to position [166, 0]
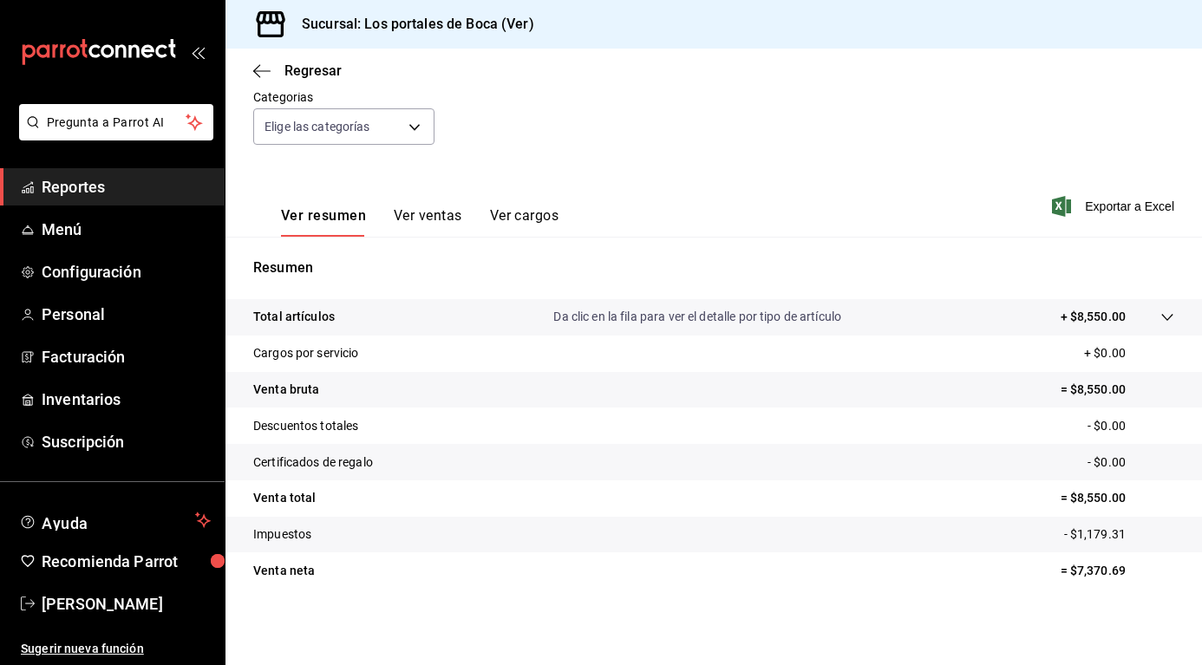
click at [658, 316] on p "Da clic en la fila para ver el detalle por tipo de artículo" at bounding box center [697, 317] width 288 height 18
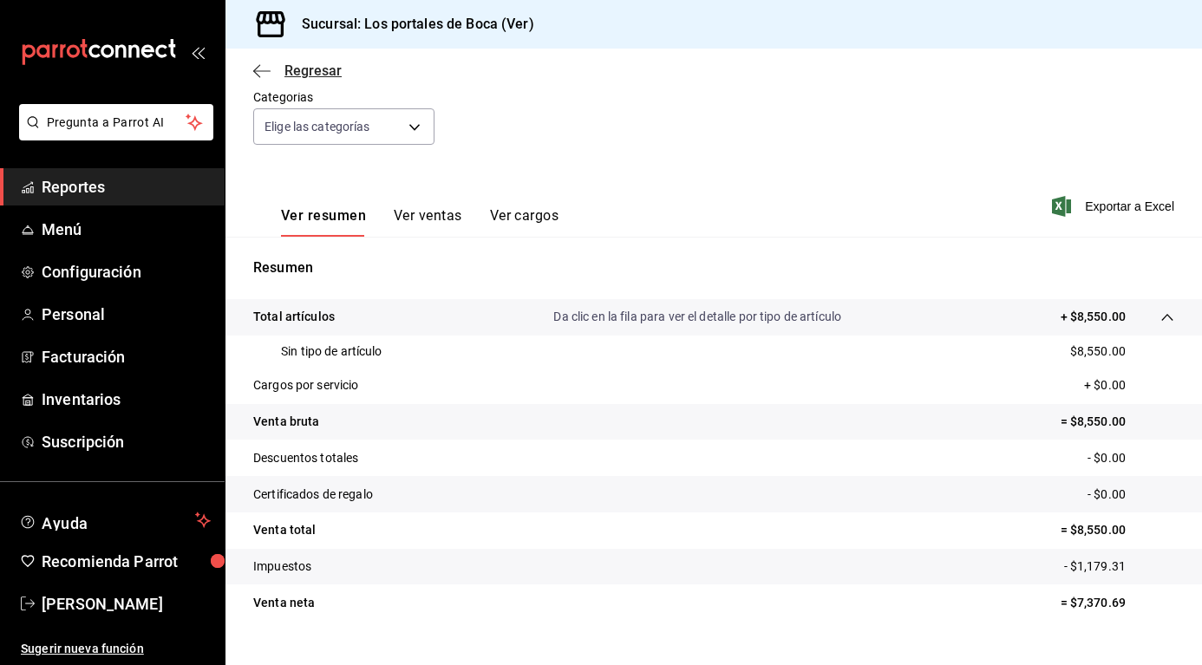
click at [264, 68] on icon "button" at bounding box center [261, 71] width 17 height 16
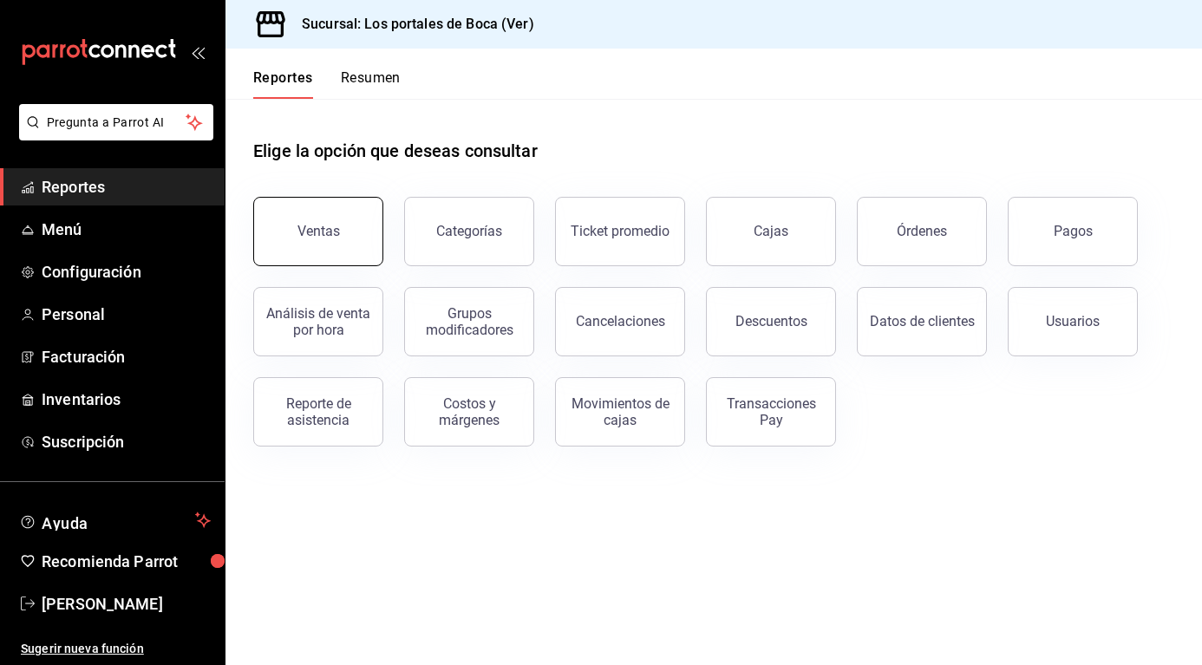
click at [291, 201] on button "Ventas" at bounding box center [318, 231] width 130 height 69
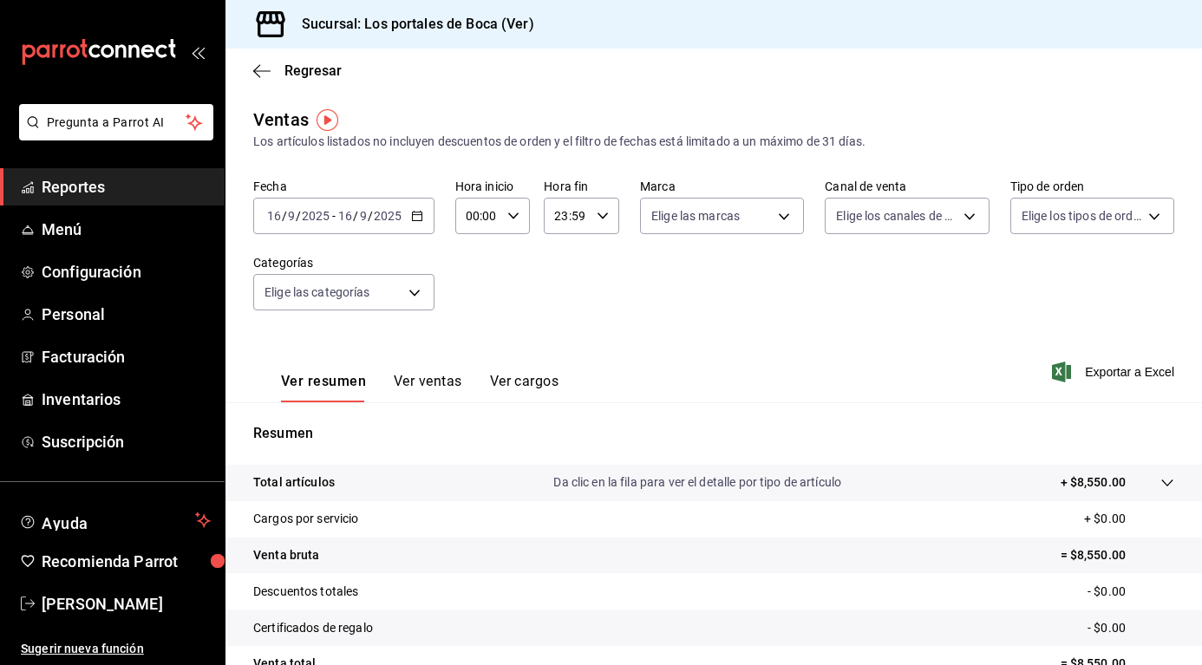
click at [385, 212] on input "2025" at bounding box center [387, 216] width 29 height 14
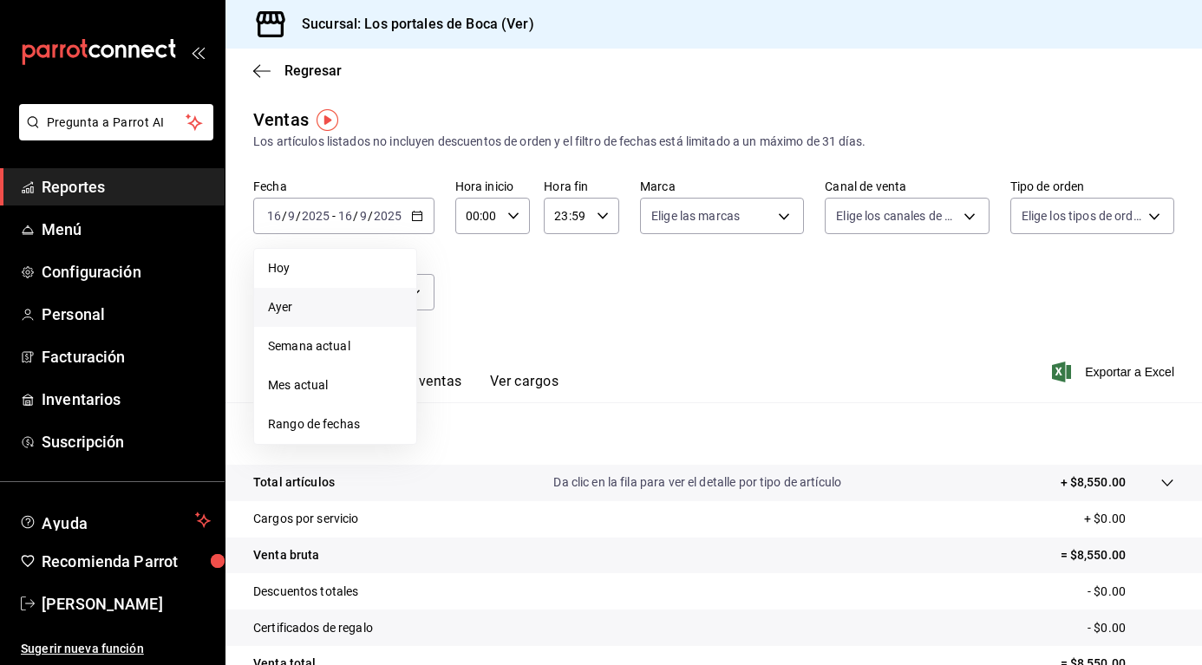
click at [323, 300] on span "Ayer" at bounding box center [335, 307] width 134 height 18
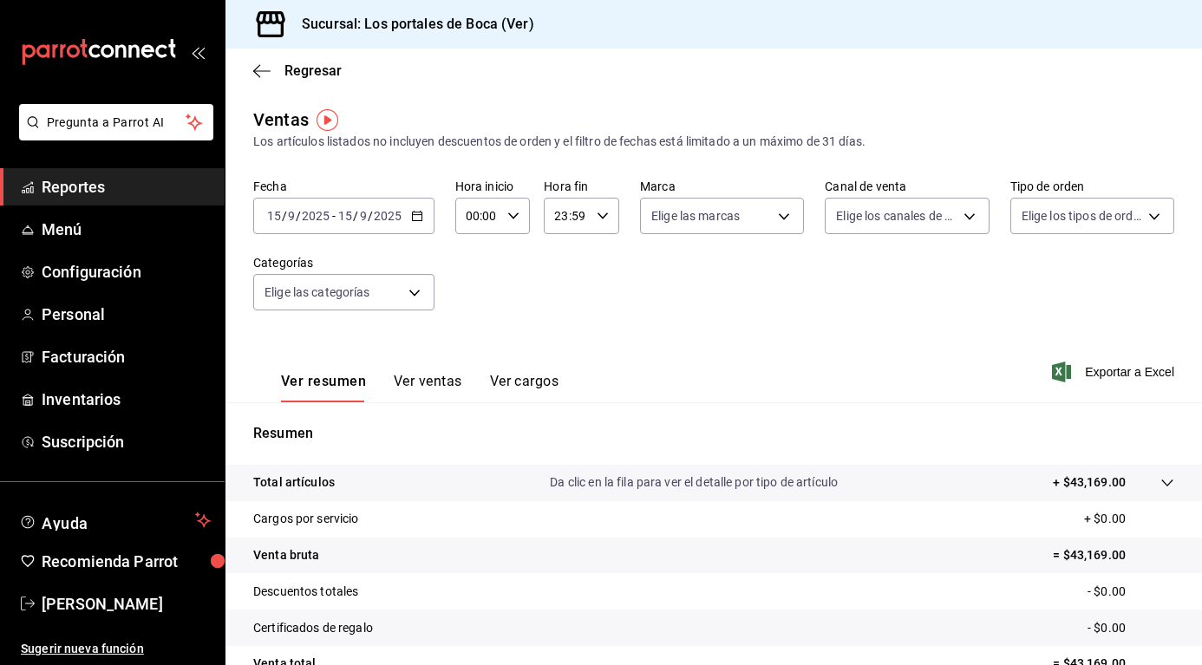
click at [1141, 371] on span "Exportar a Excel" at bounding box center [1114, 372] width 119 height 21
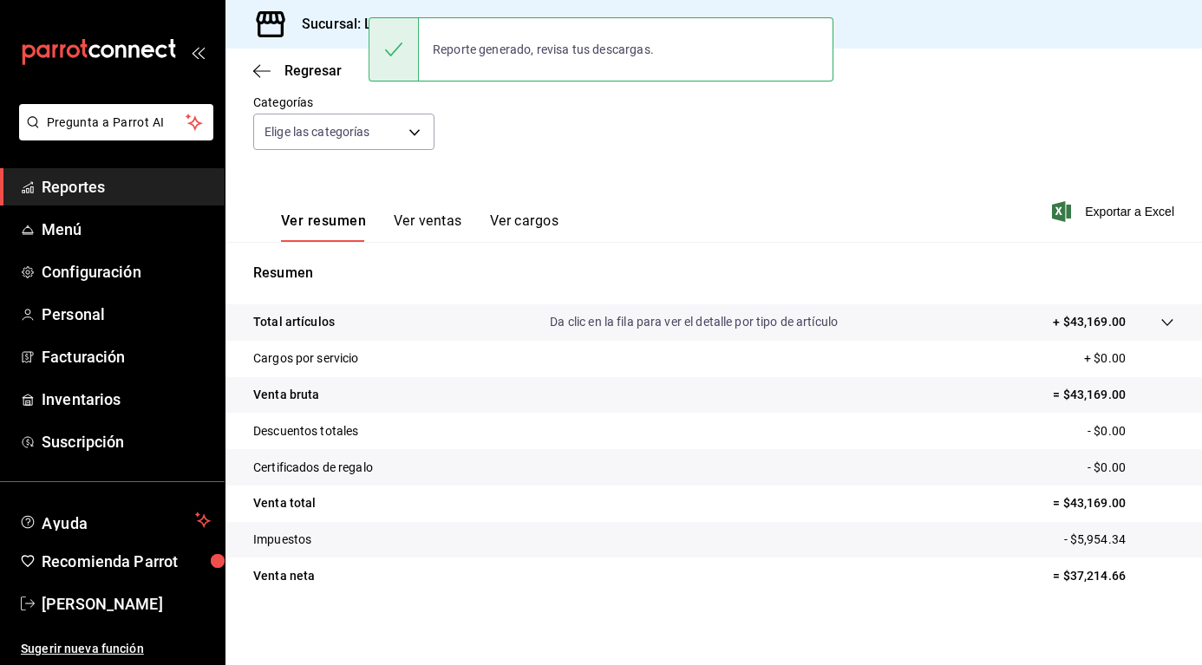
scroll to position [166, 0]
